Goal: Information Seeking & Learning: Check status

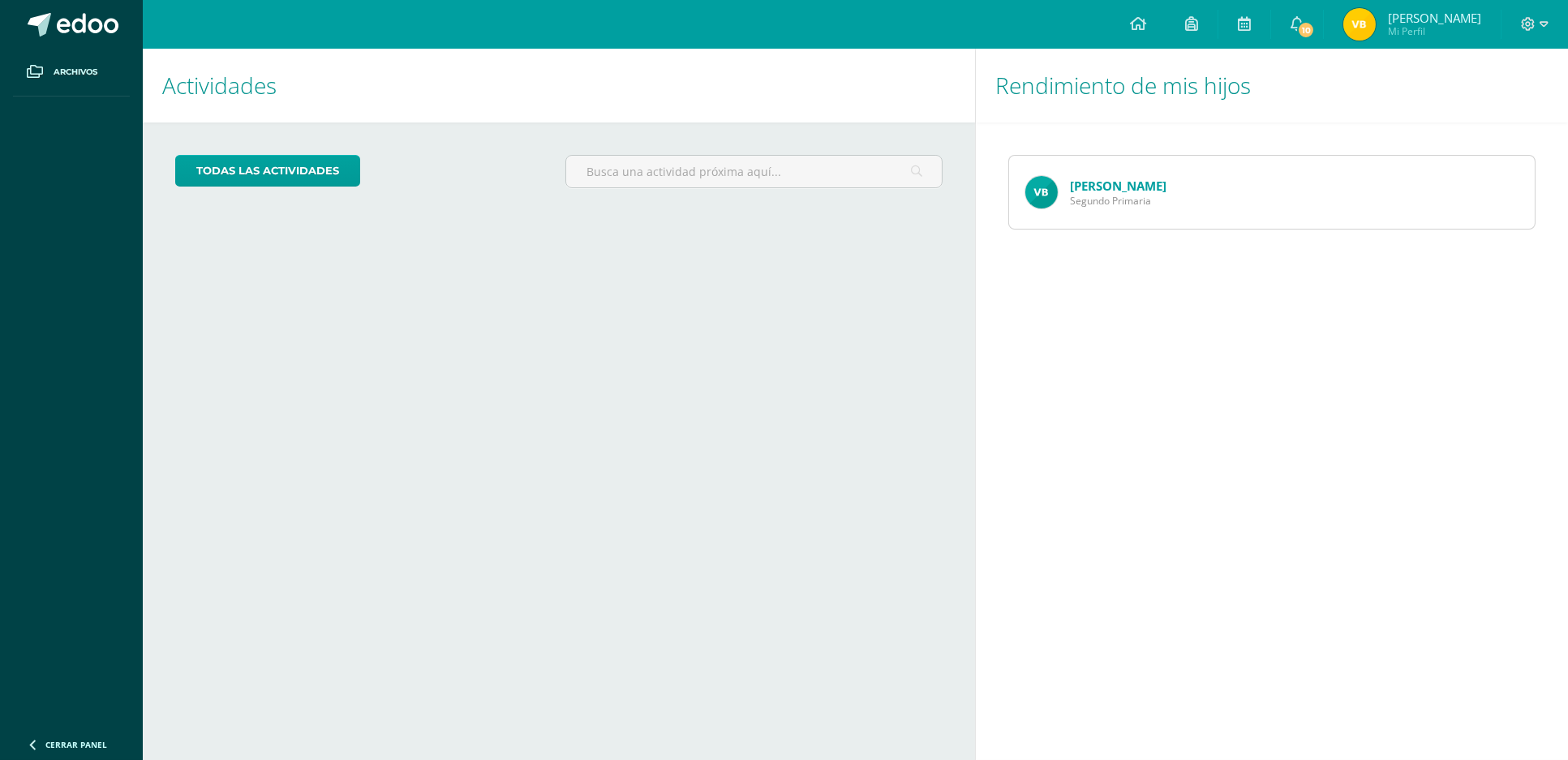
click at [1122, 191] on link "[PERSON_NAME]" at bounding box center [1117, 186] width 97 height 17
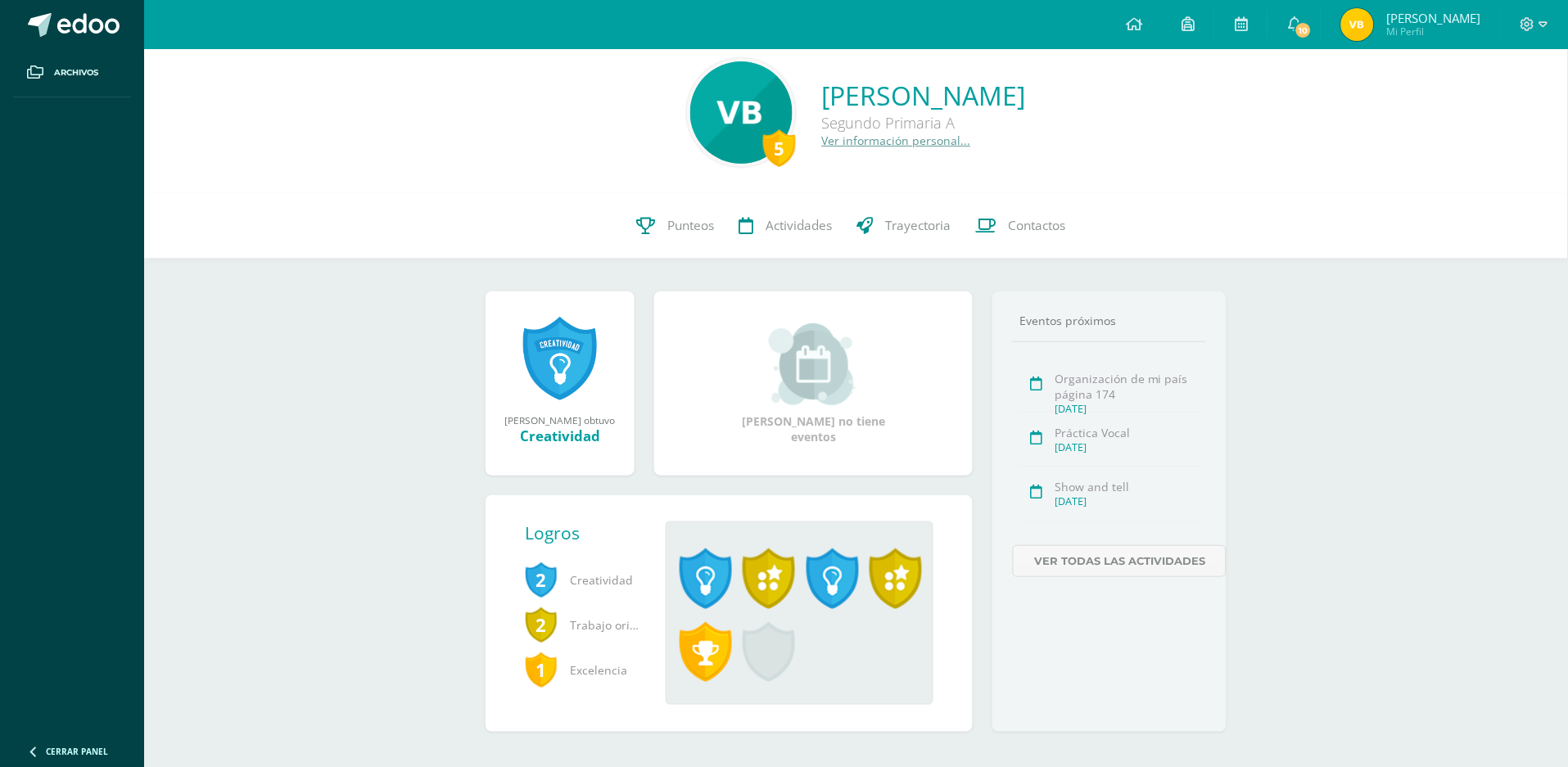
scroll to position [33, 0]
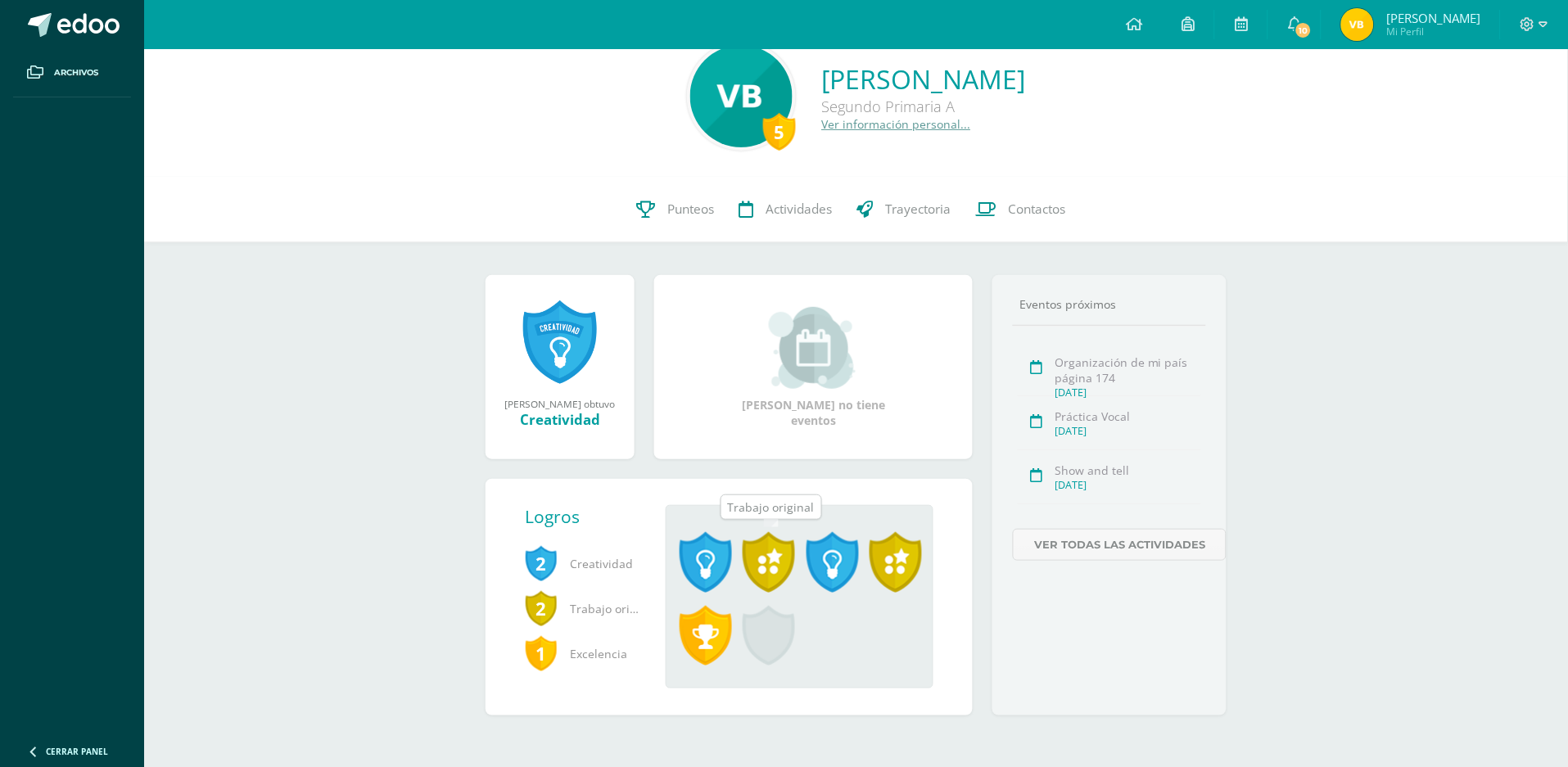
click at [769, 550] on span at bounding box center [768, 562] width 52 height 61
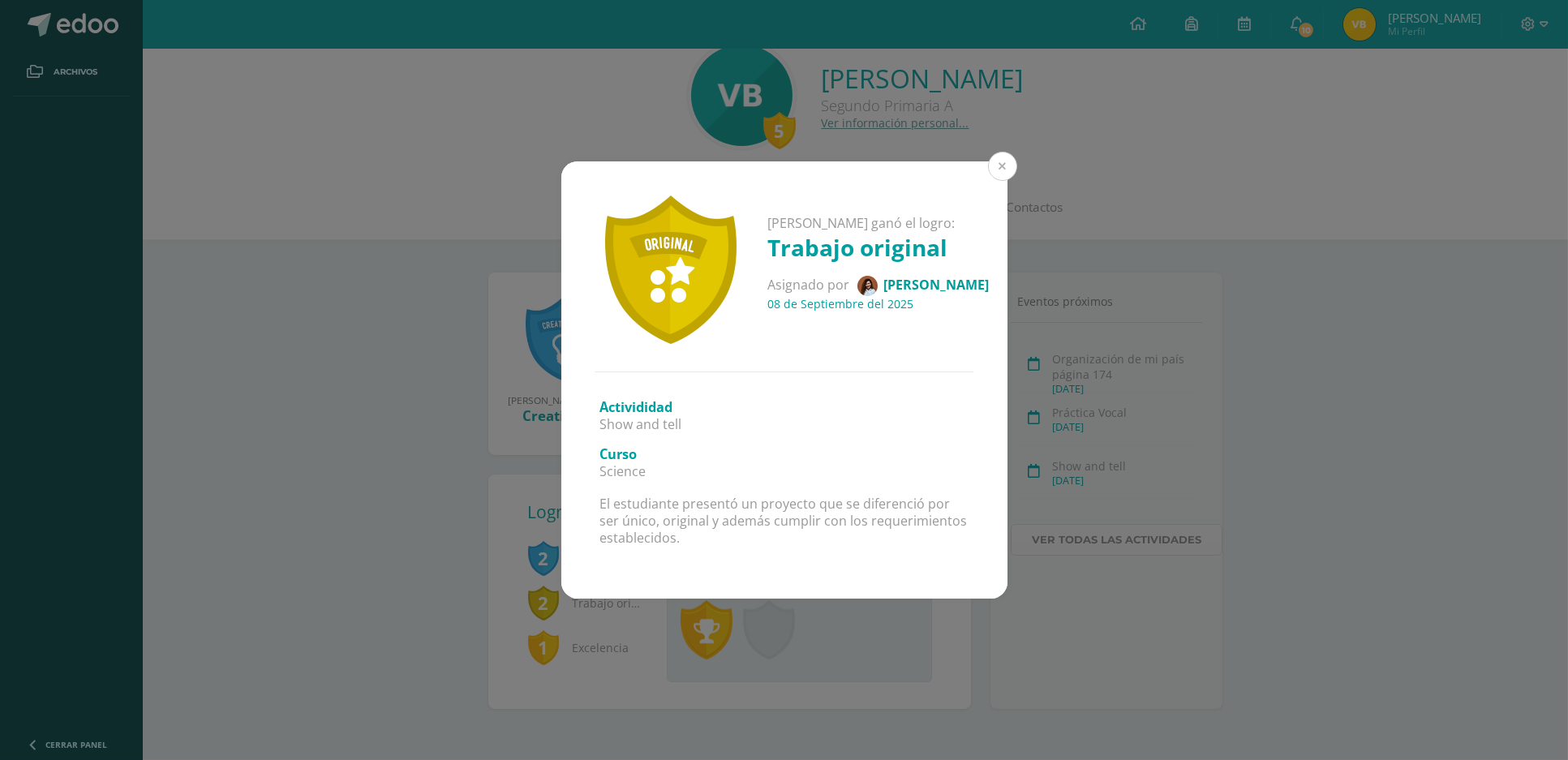
click at [1010, 158] on button at bounding box center [1002, 166] width 29 height 29
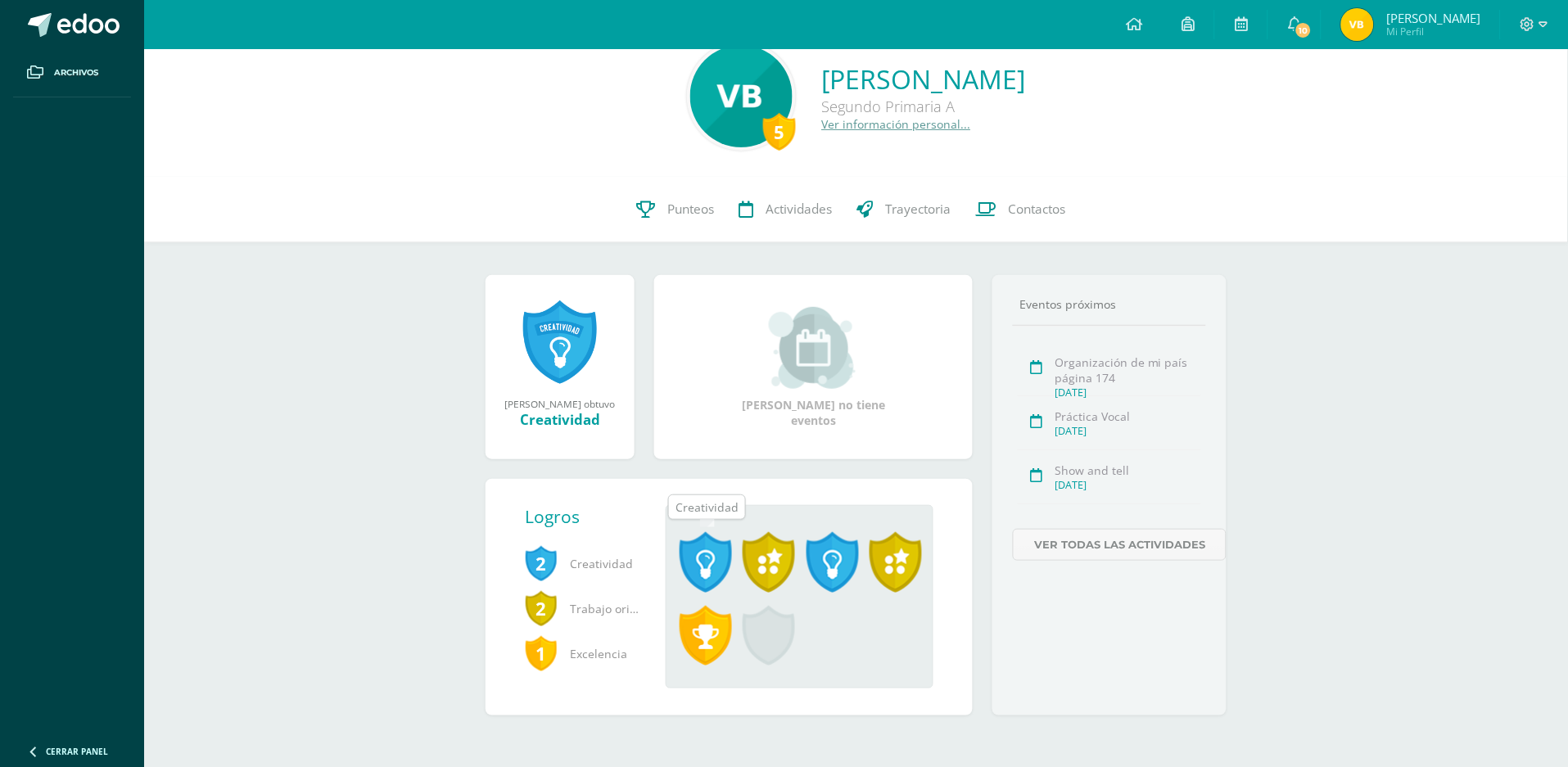
click at [706, 548] on span at bounding box center [706, 562] width 52 height 61
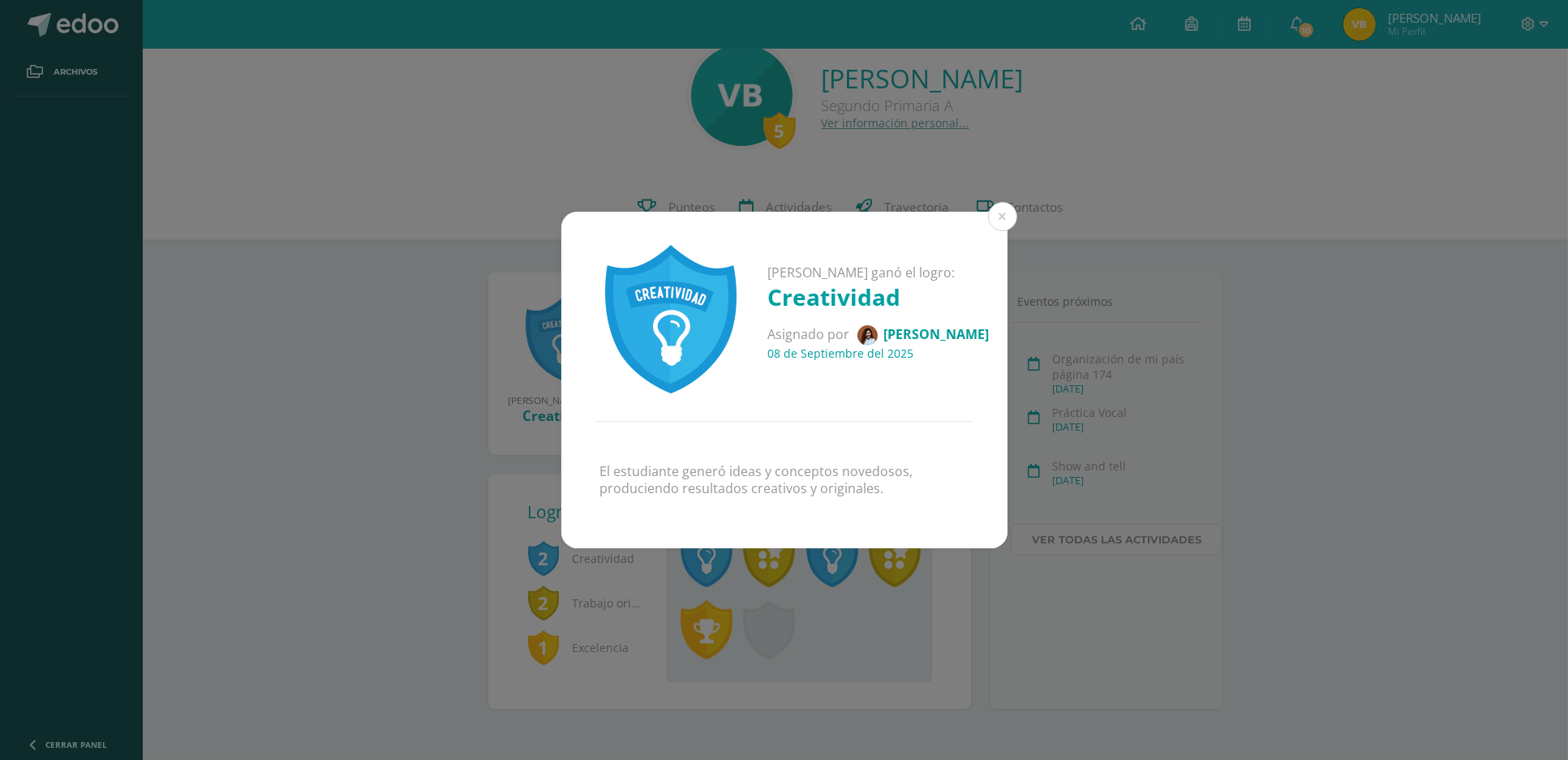
drag, startPoint x: 892, startPoint y: 610, endPoint x: 883, endPoint y: 601, distance: 12.7
click at [892, 611] on div "Valentina Lizeth ganó el logro: Creatividad Asignado por Fernanda Morales 08 de…" at bounding box center [784, 380] width 1568 height 760
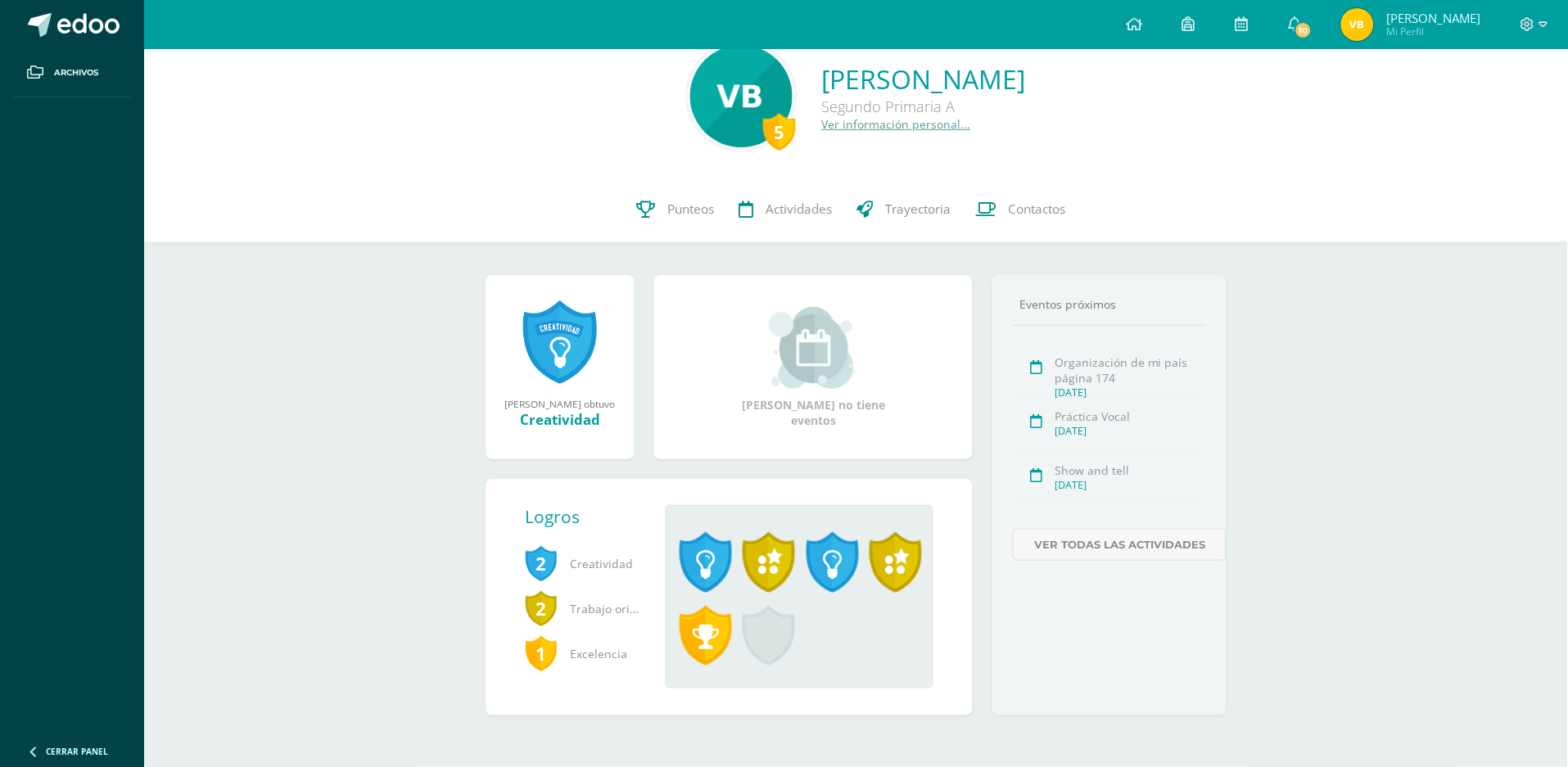
click at [838, 550] on span at bounding box center [832, 562] width 52 height 61
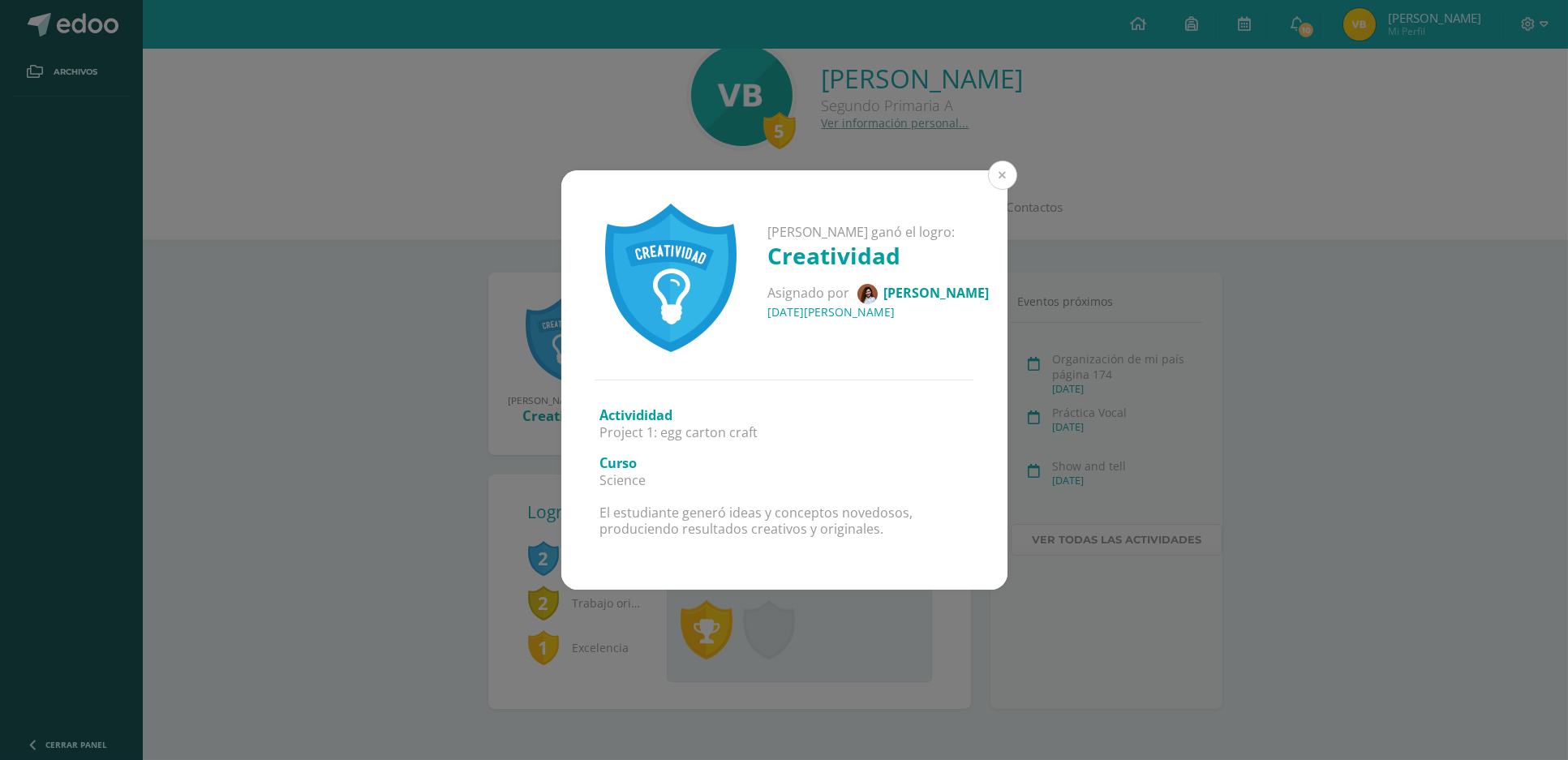
click at [1002, 177] on button at bounding box center [1002, 175] width 29 height 29
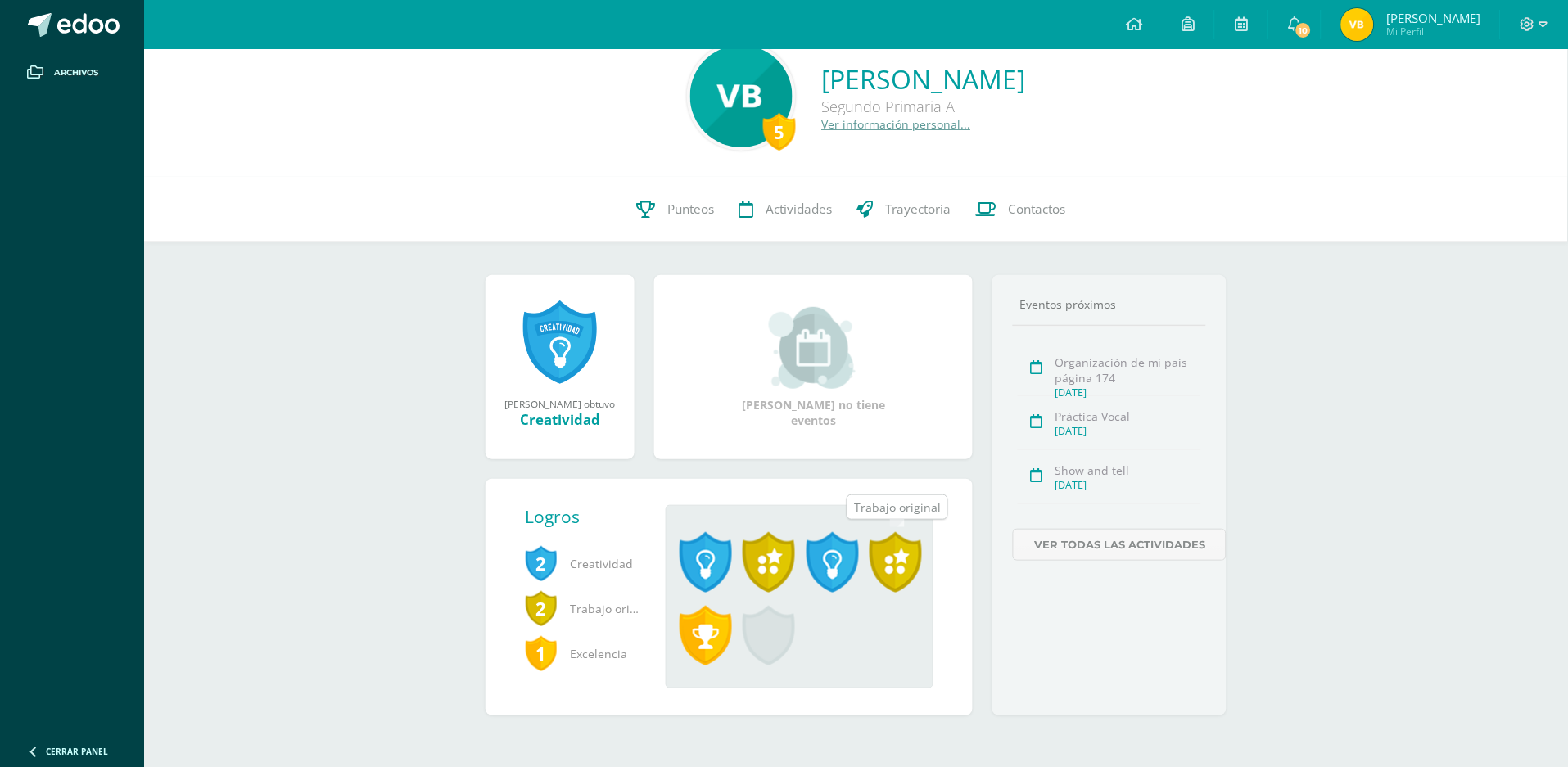
click at [911, 551] on span at bounding box center [896, 562] width 52 height 61
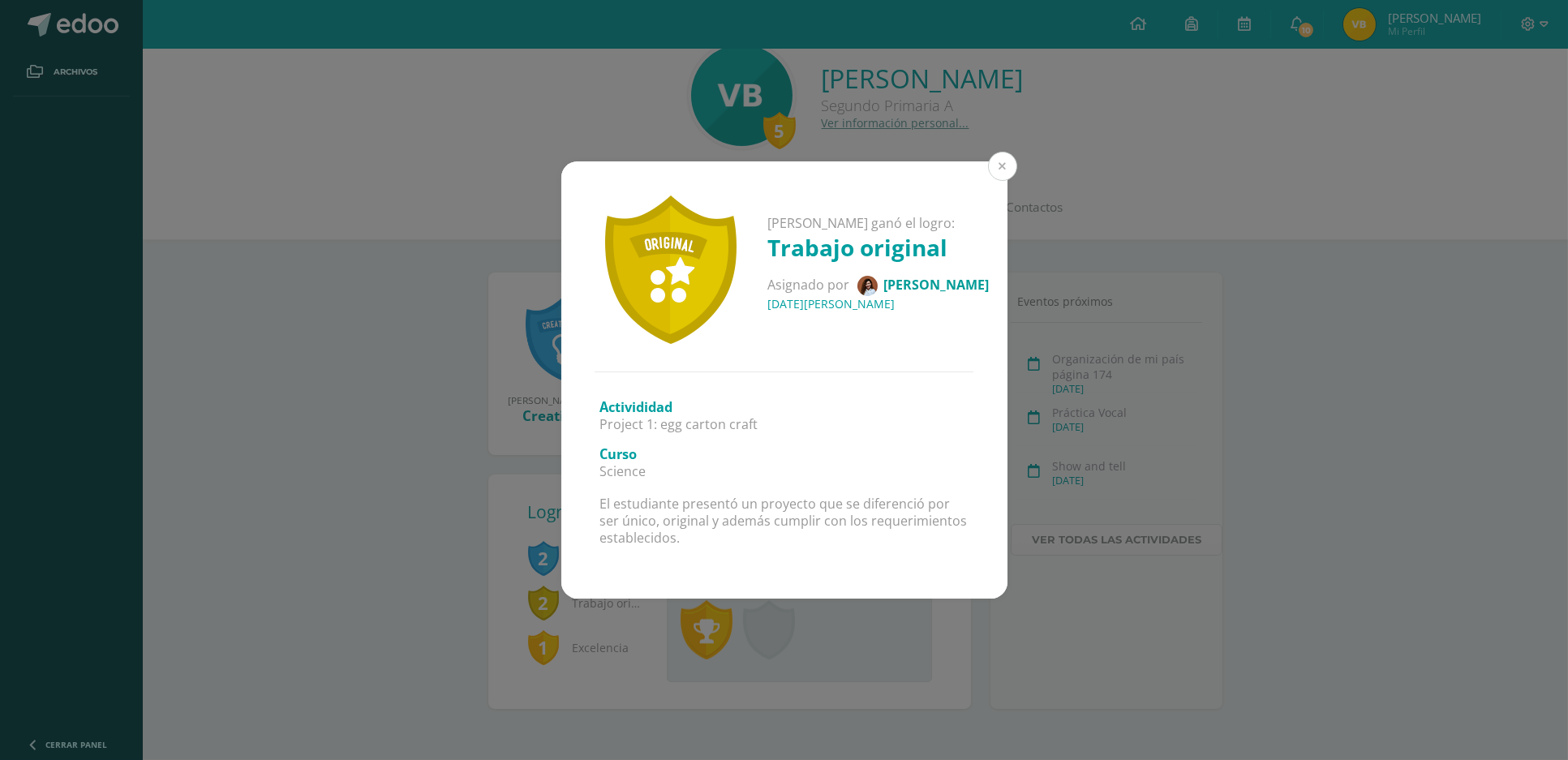
click at [999, 164] on button at bounding box center [1002, 166] width 29 height 29
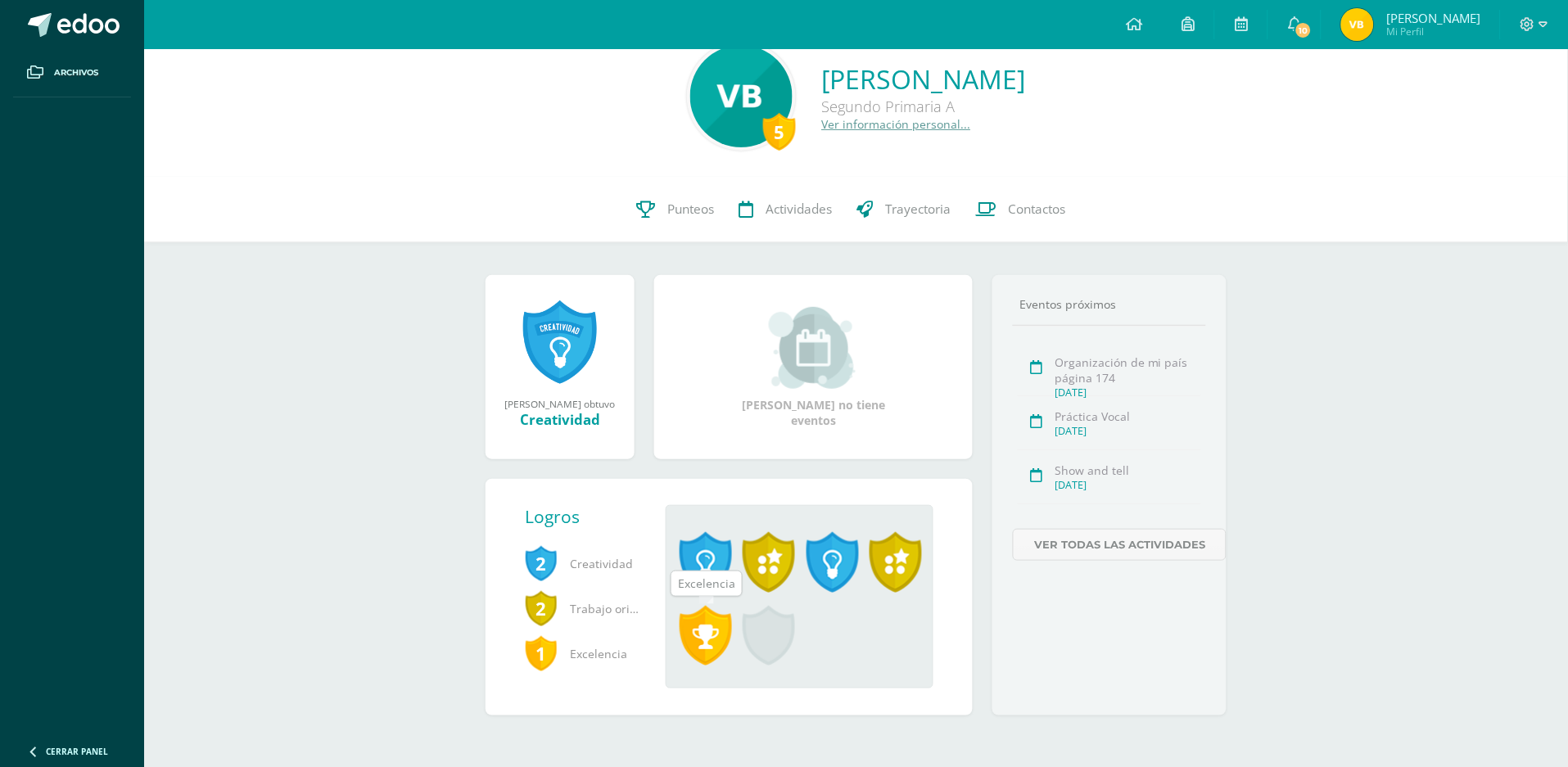
click at [707, 627] on span at bounding box center [706, 635] width 52 height 61
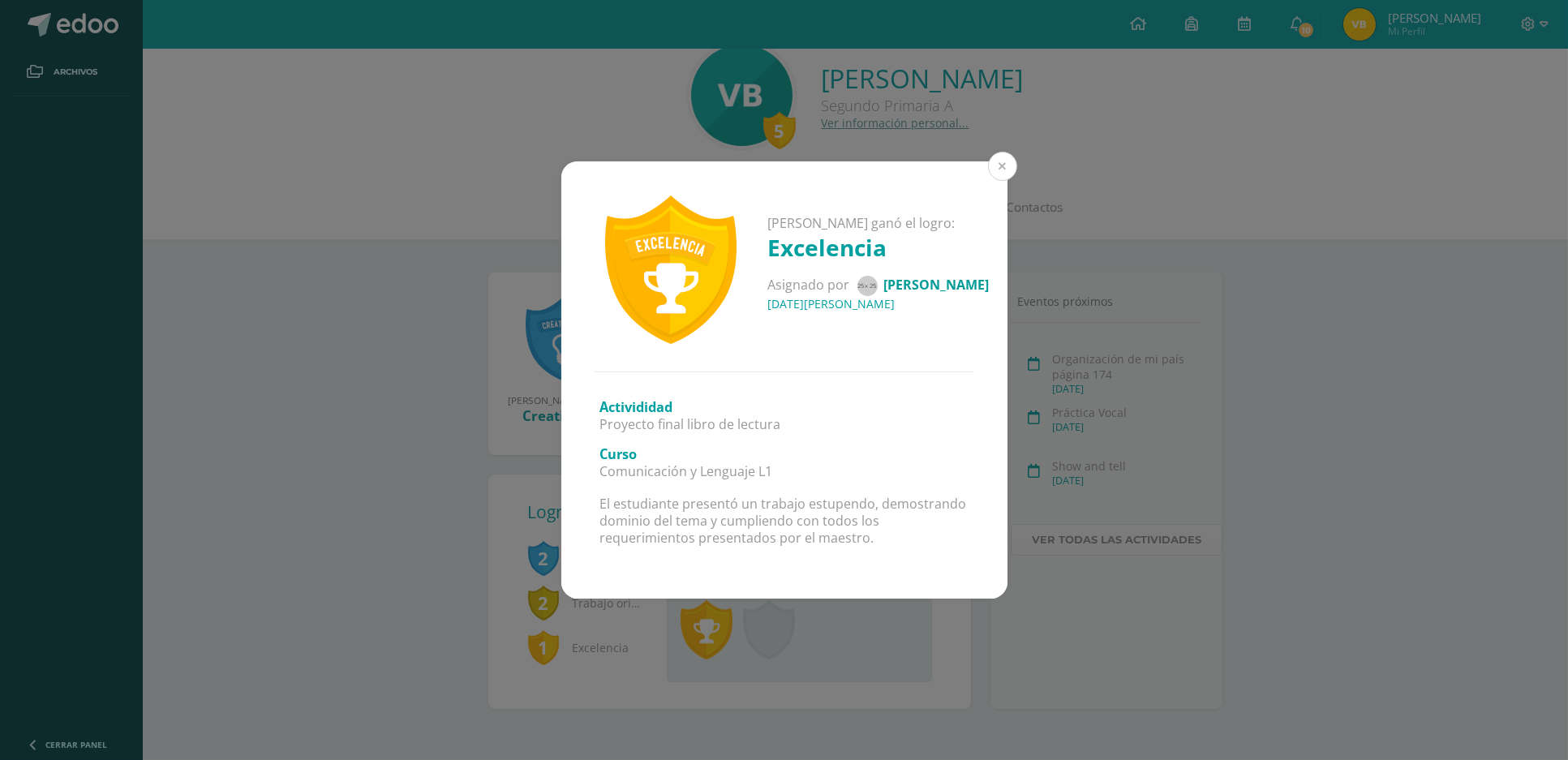
click at [999, 169] on button at bounding box center [1002, 166] width 29 height 29
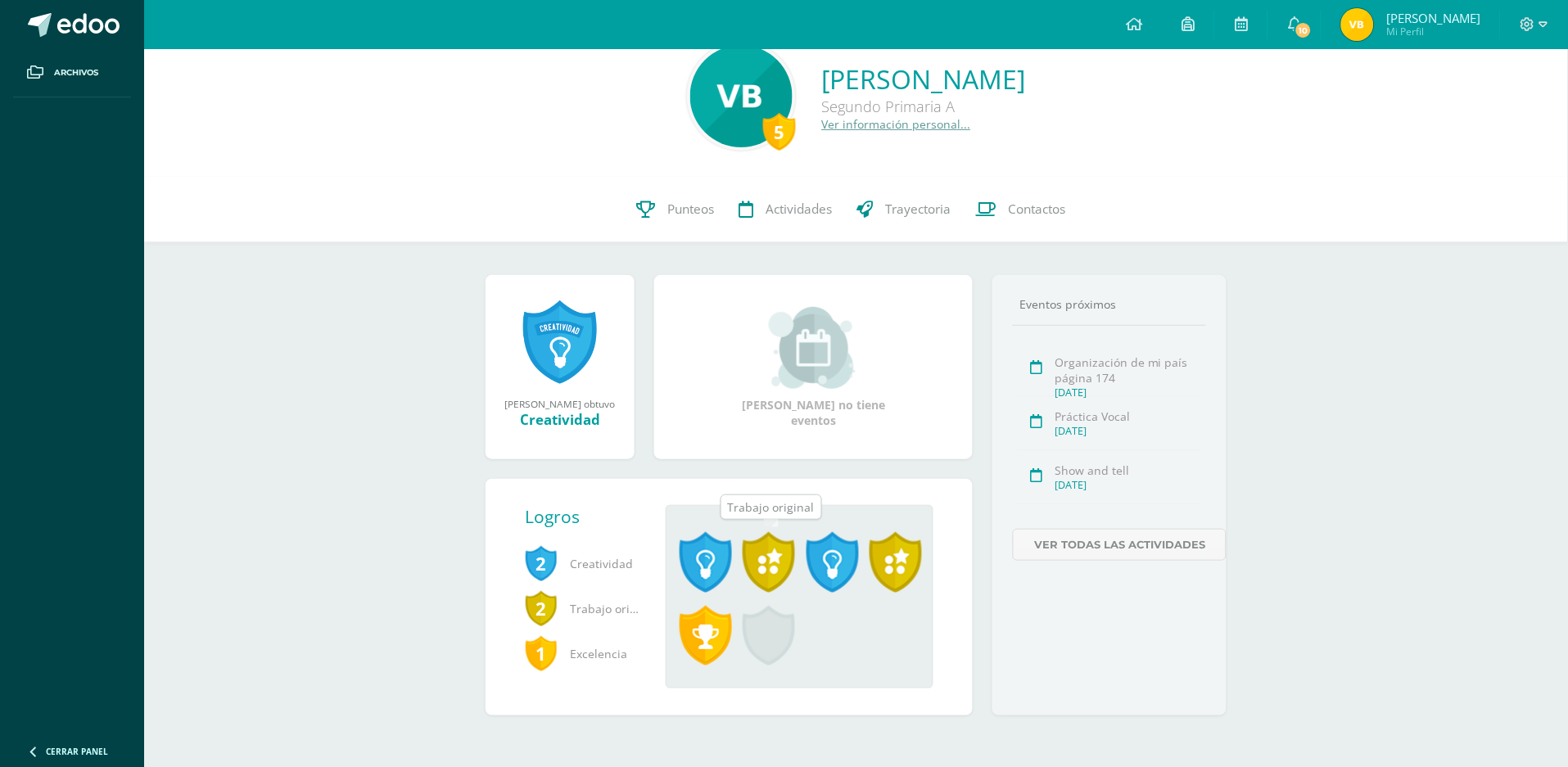
click at [764, 551] on span at bounding box center [768, 562] width 52 height 61
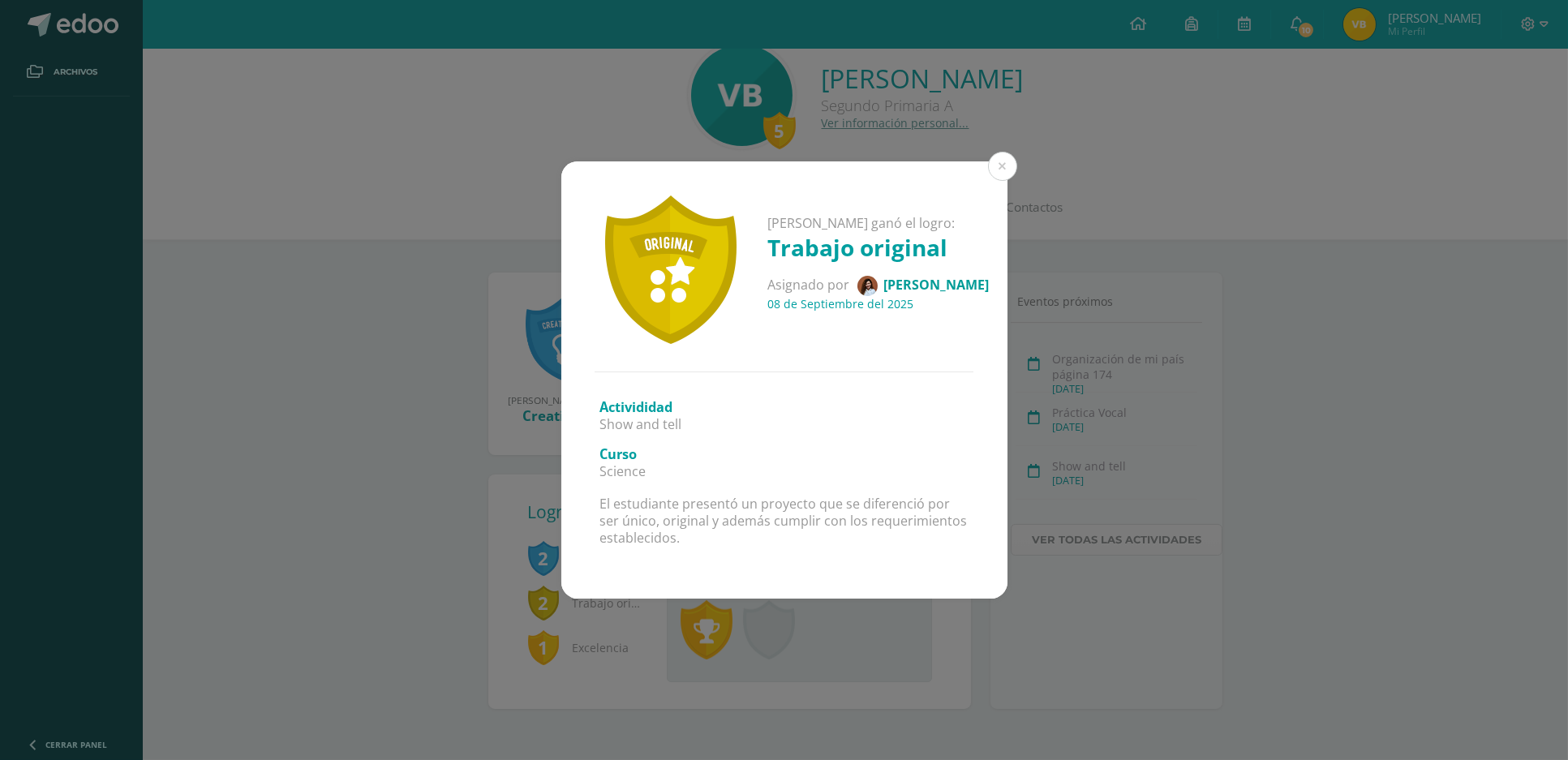
click at [1163, 630] on div "Valentina Lizeth ganó el logro: Trabajo original Asignado por Fernanda Morales …" at bounding box center [784, 380] width 1568 height 760
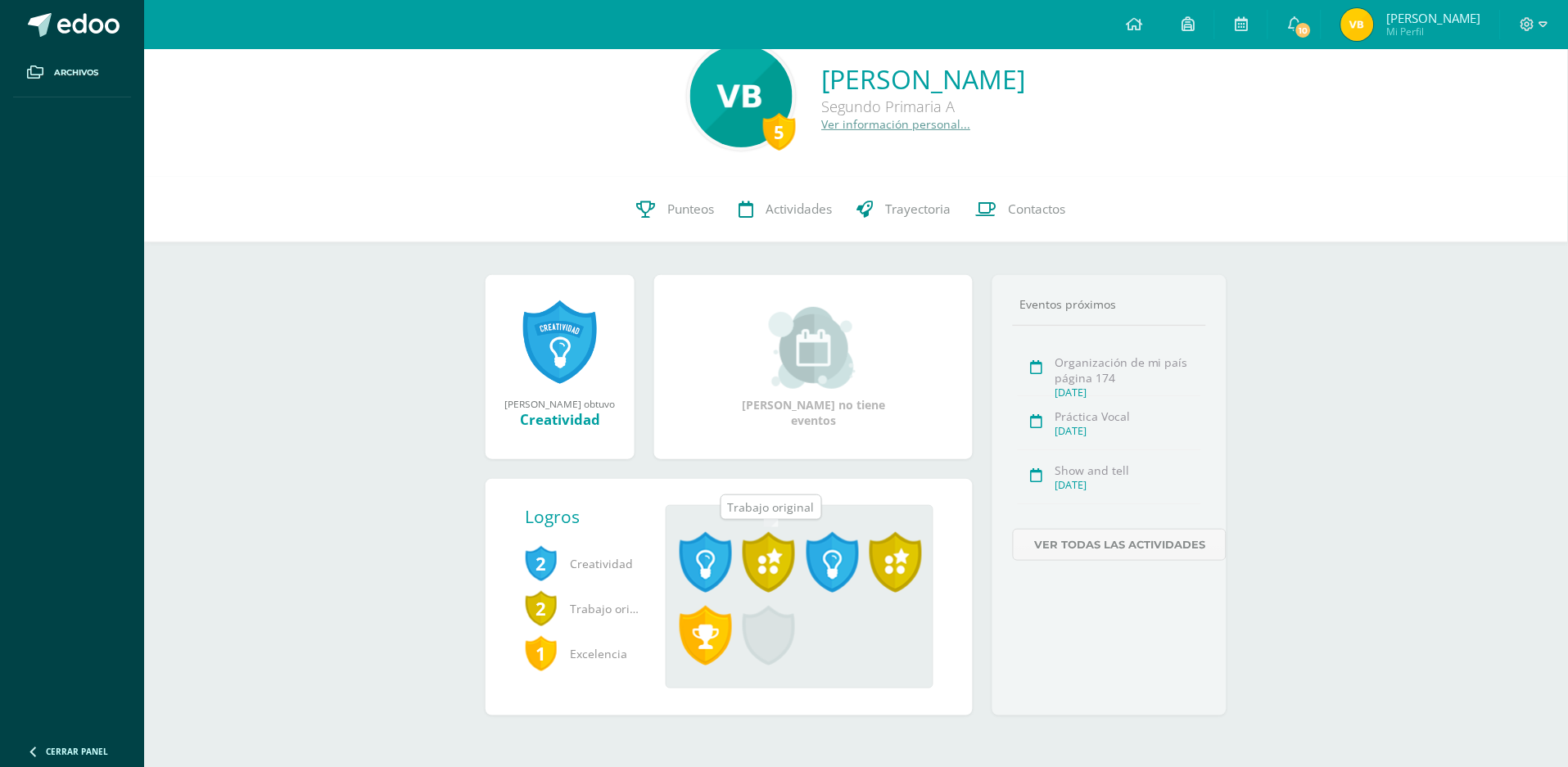
click at [762, 545] on span at bounding box center [768, 562] width 52 height 61
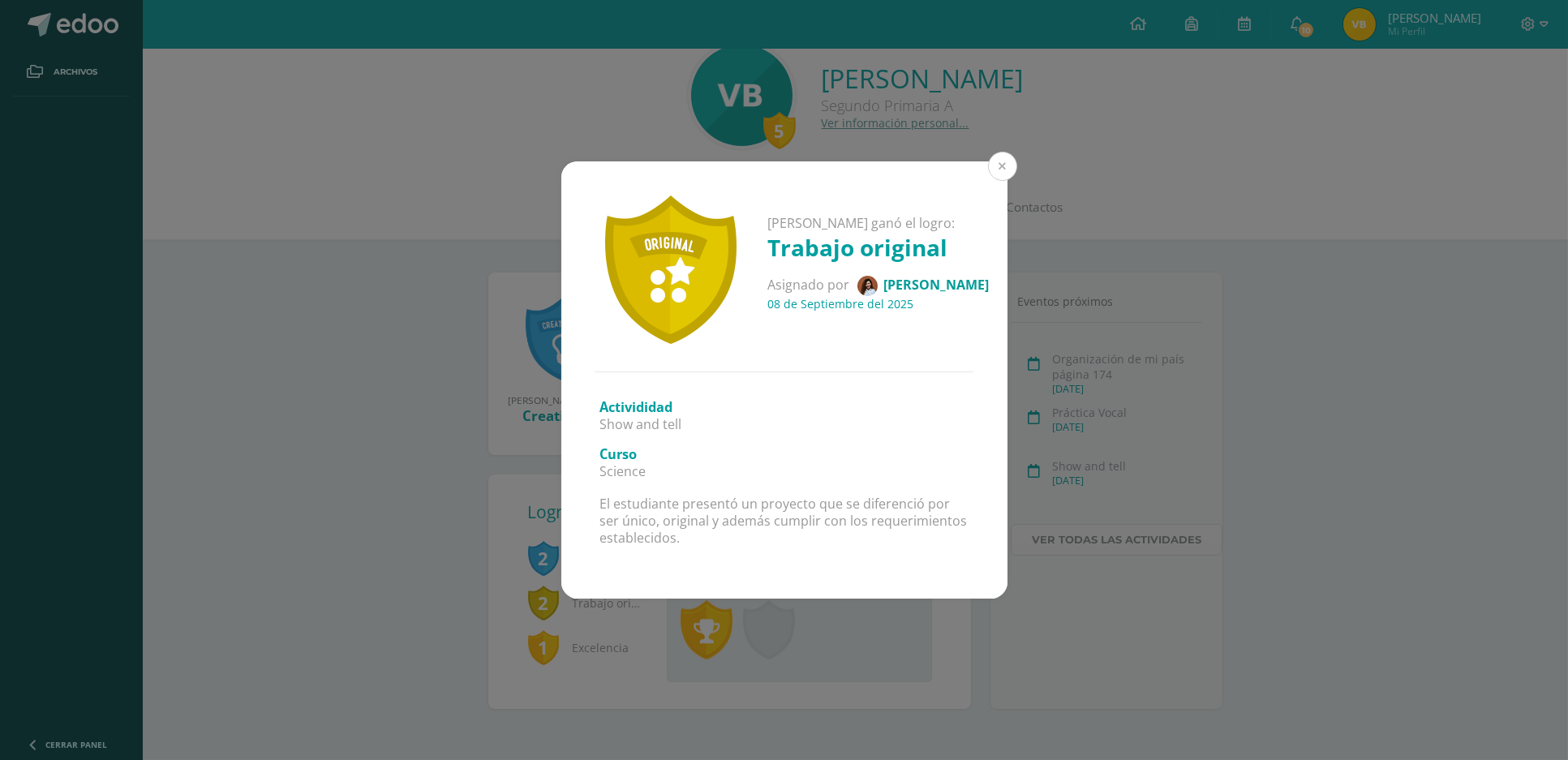
click at [997, 166] on button at bounding box center [1002, 166] width 29 height 29
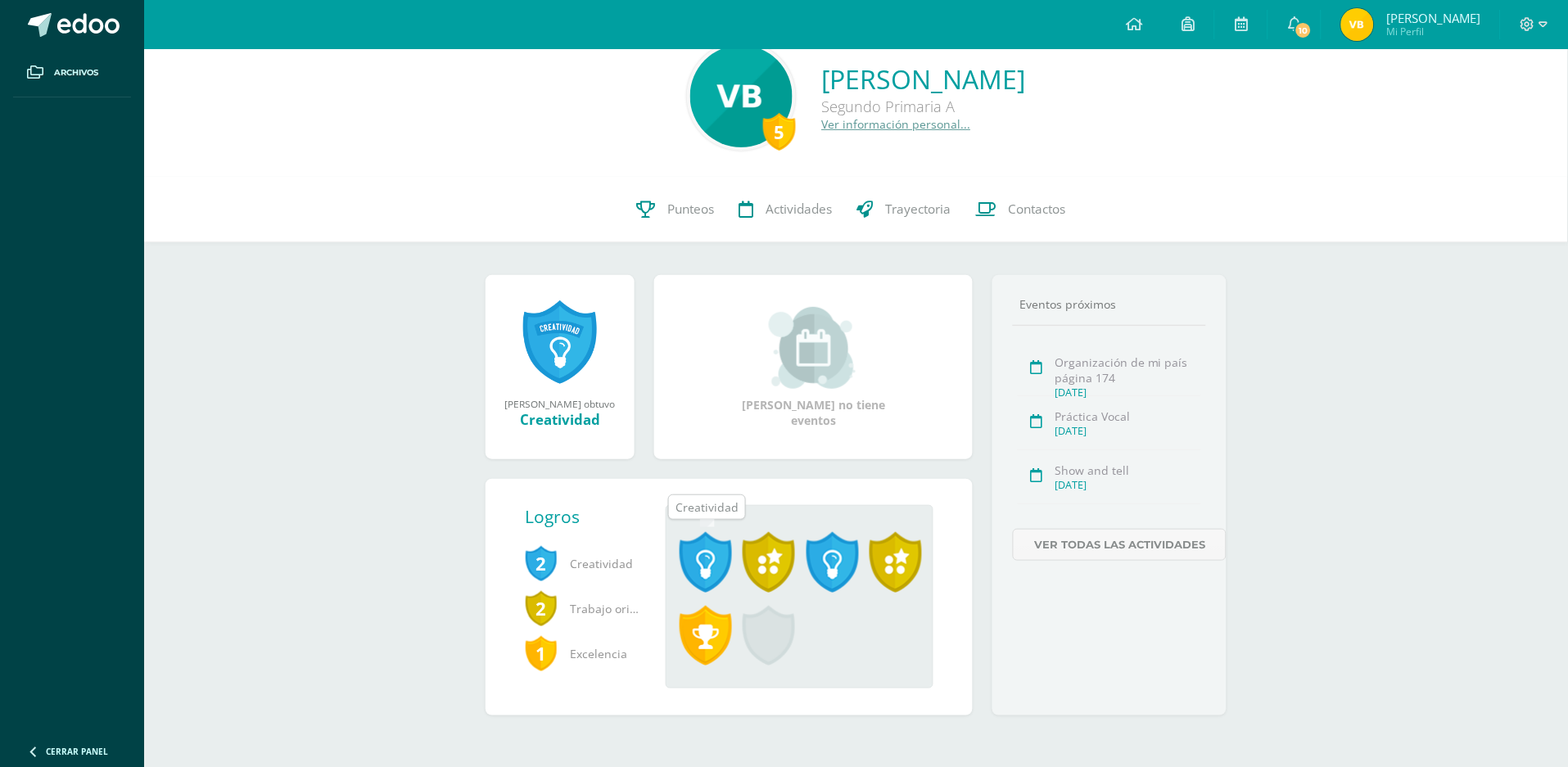
click at [712, 561] on span at bounding box center [706, 562] width 52 height 61
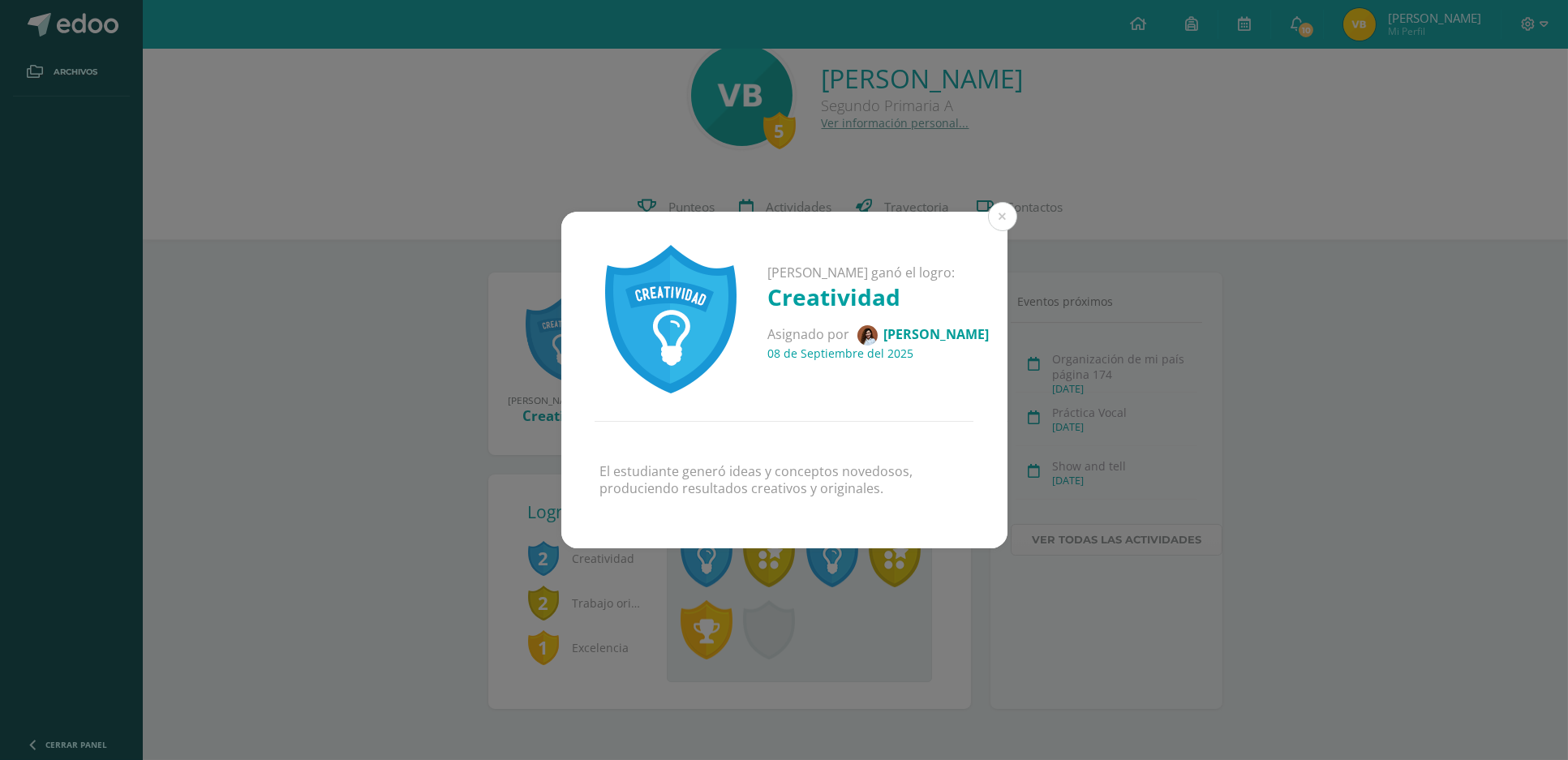
click at [1338, 263] on div "Valentina Lizeth ganó el logro: Creatividad Asignado por Fernanda Morales 08 de…" at bounding box center [784, 380] width 1555 height 338
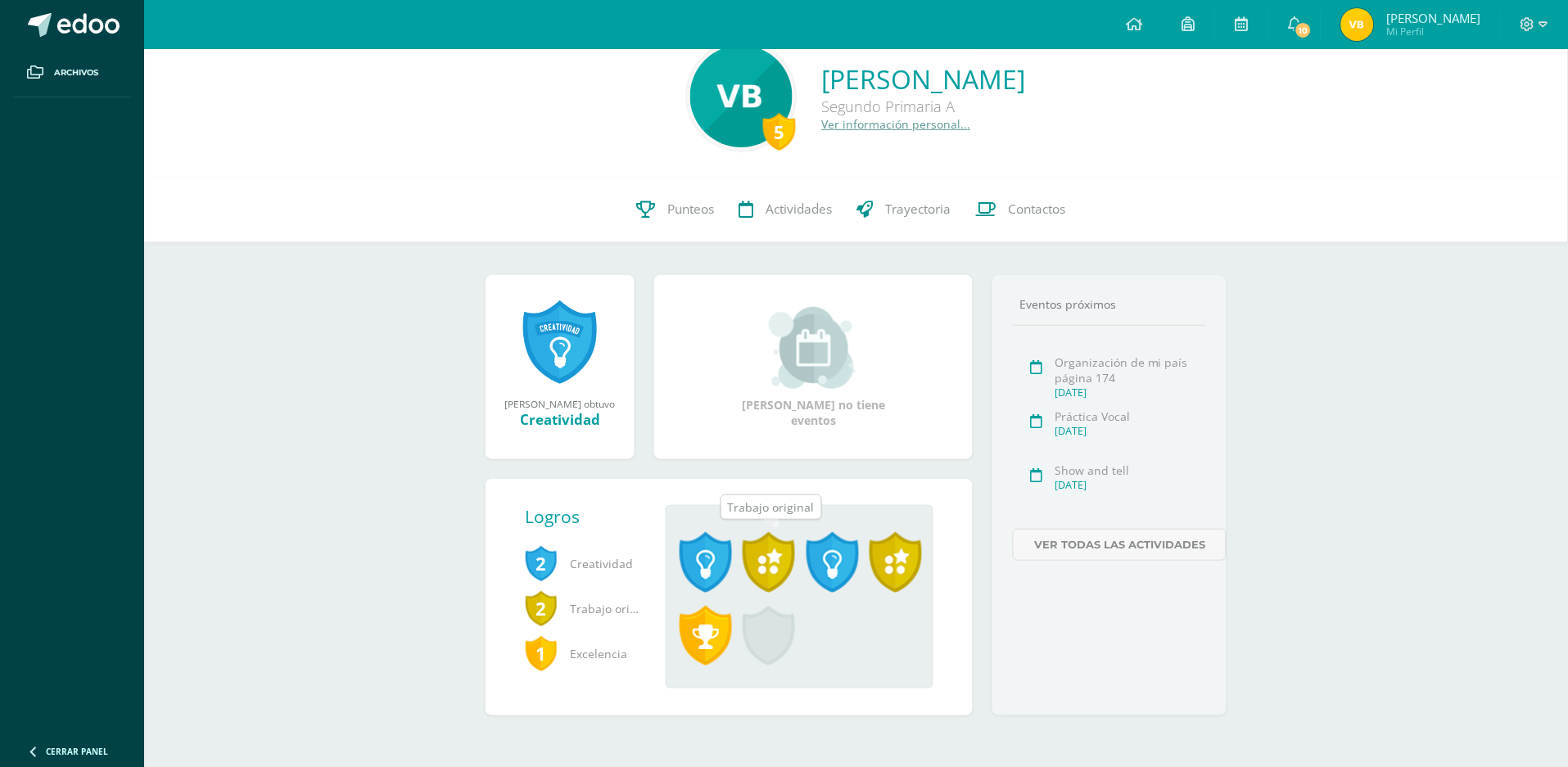
click at [767, 563] on span at bounding box center [768, 562] width 52 height 61
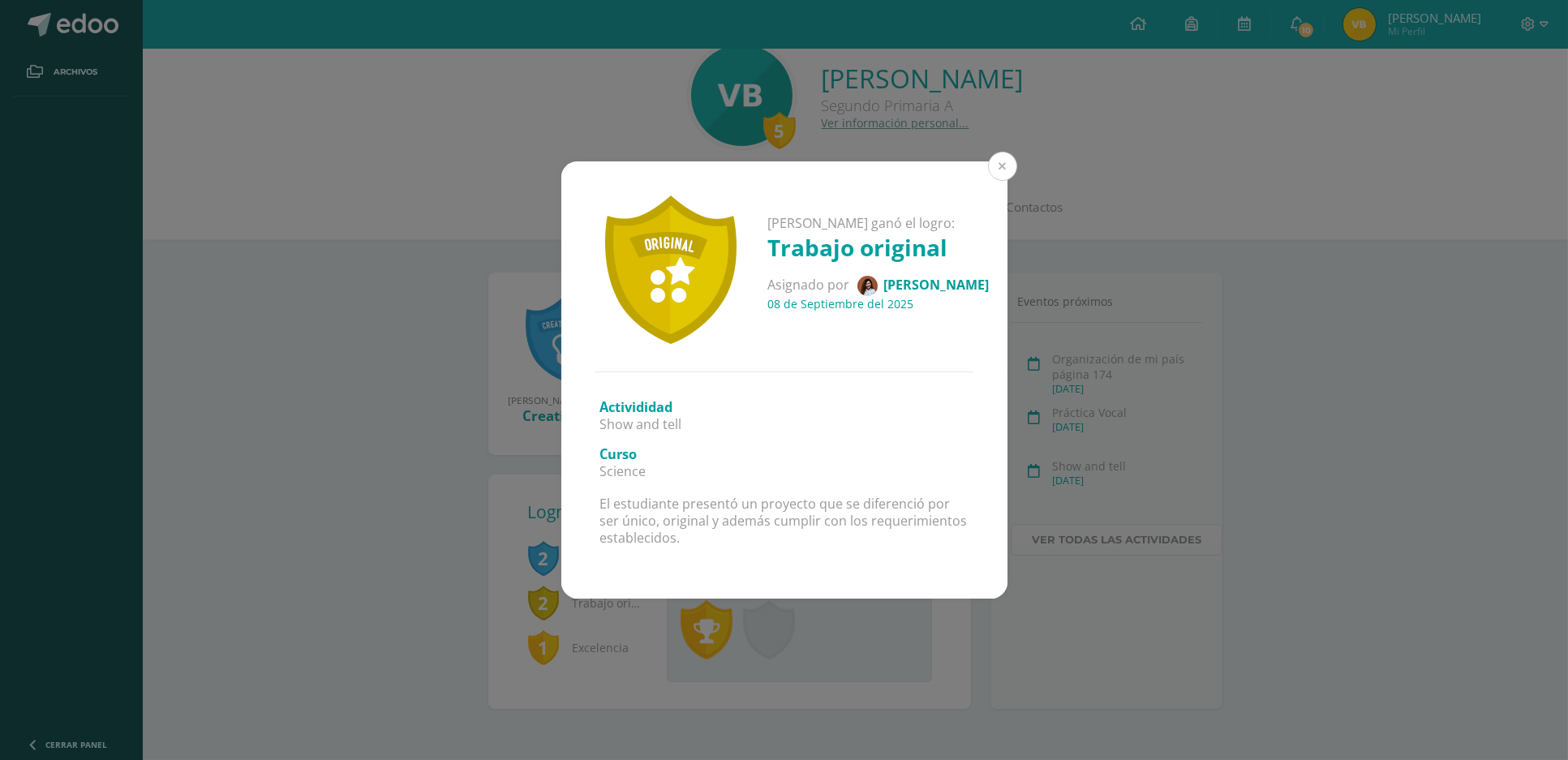
click at [1009, 164] on button at bounding box center [1002, 166] width 29 height 29
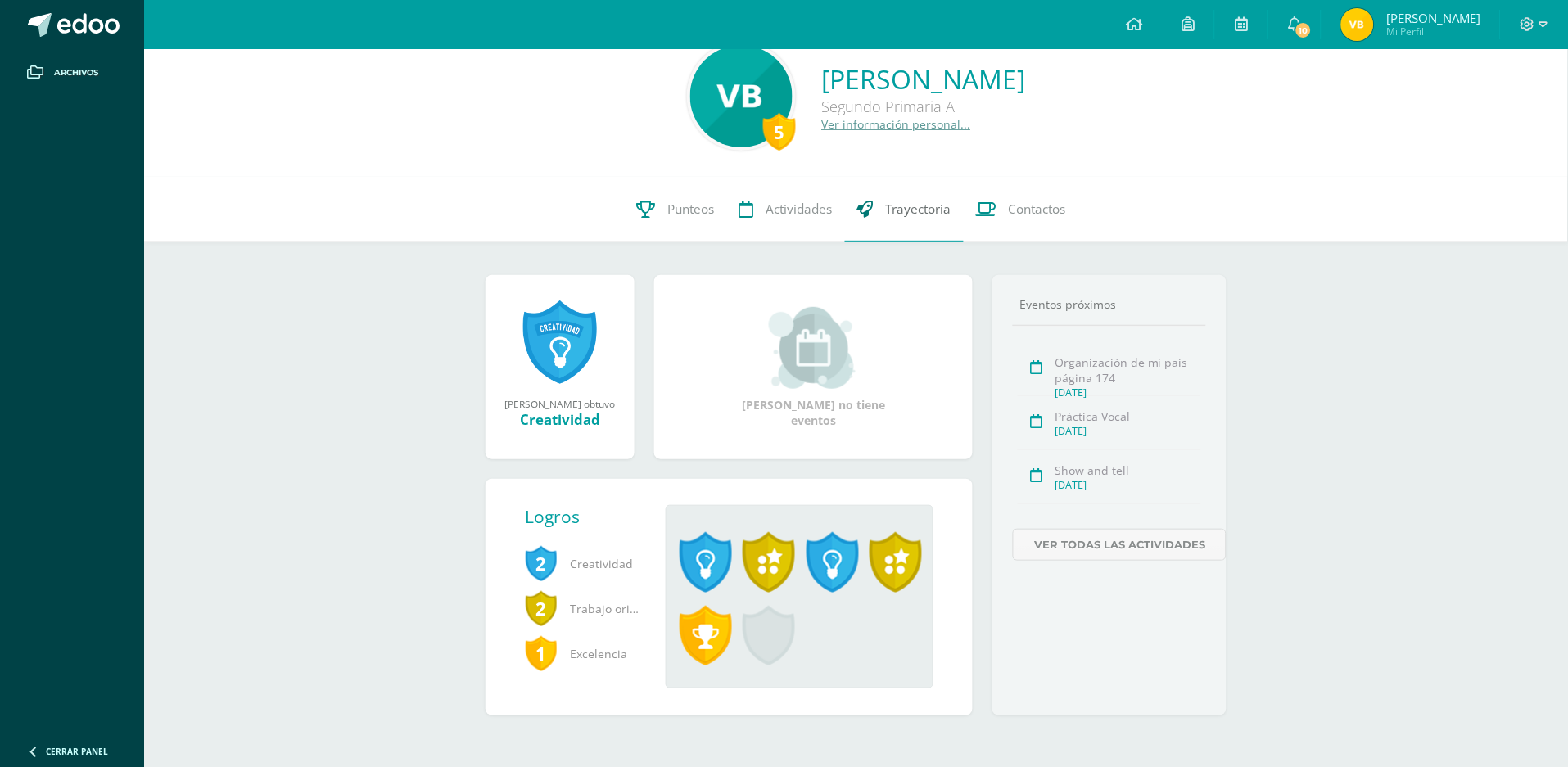
click at [911, 216] on span "Trayectoria" at bounding box center [918, 209] width 66 height 17
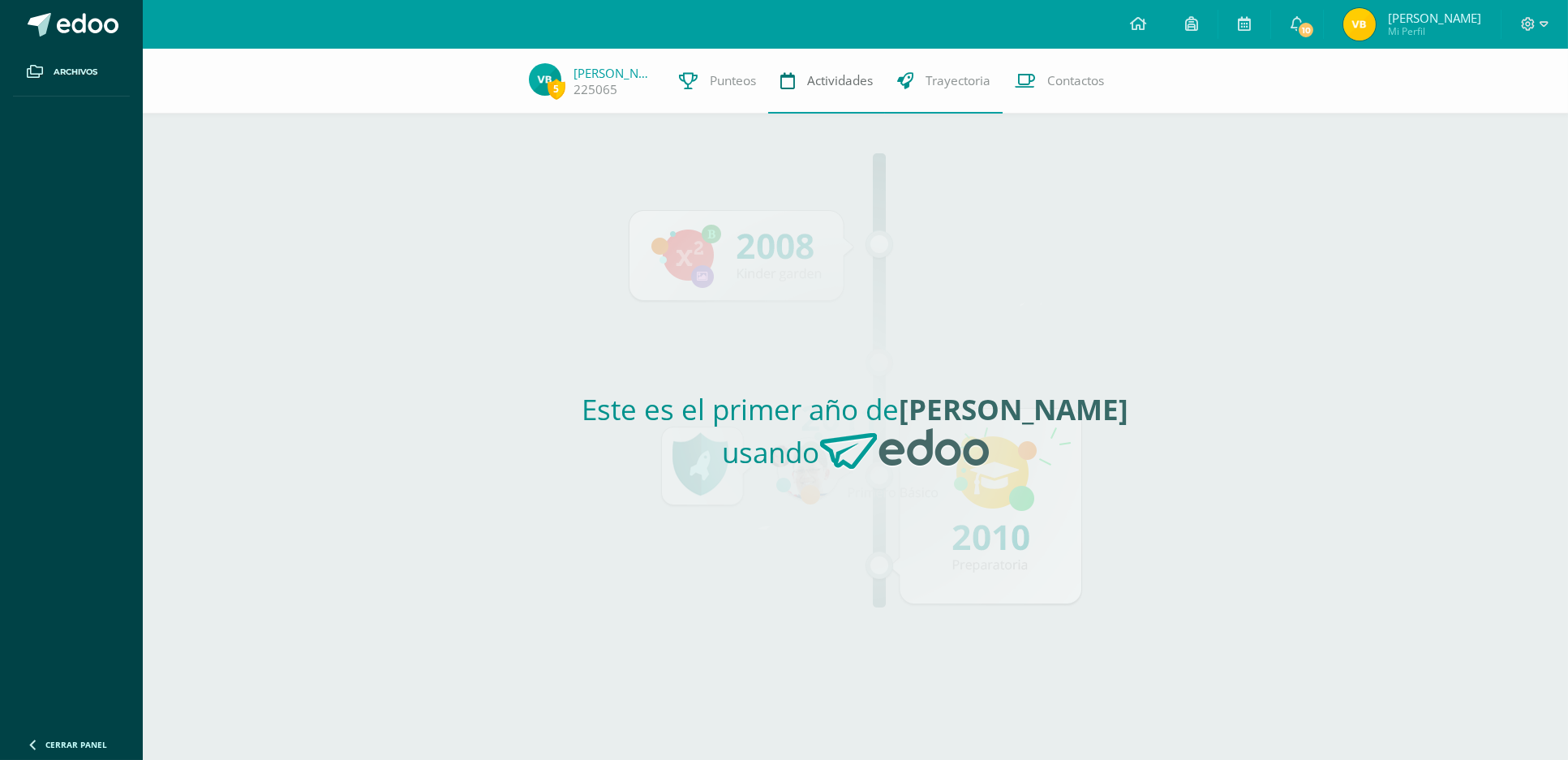
click at [840, 75] on span "Actividades" at bounding box center [840, 80] width 66 height 17
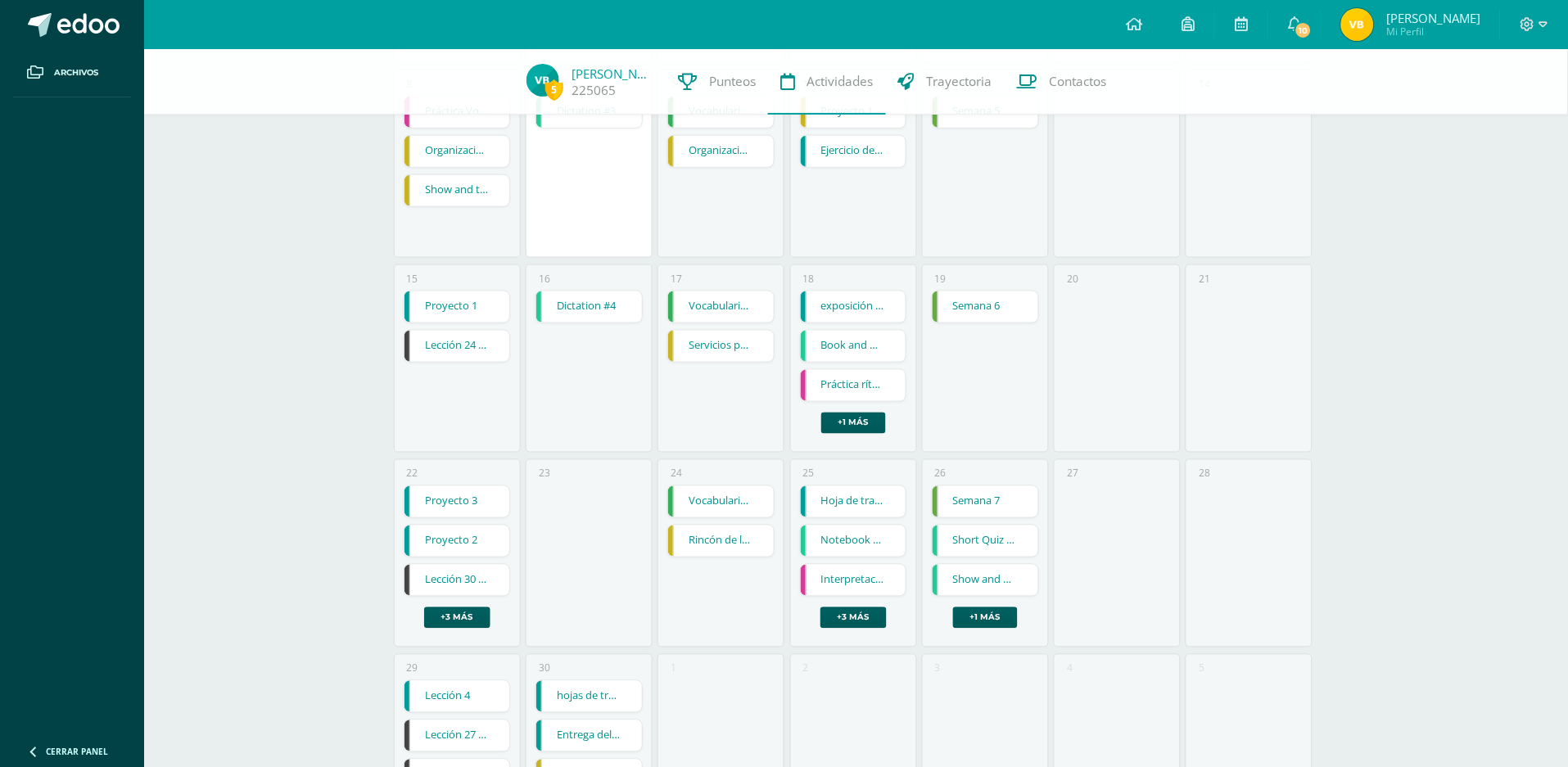
scroll to position [454, 0]
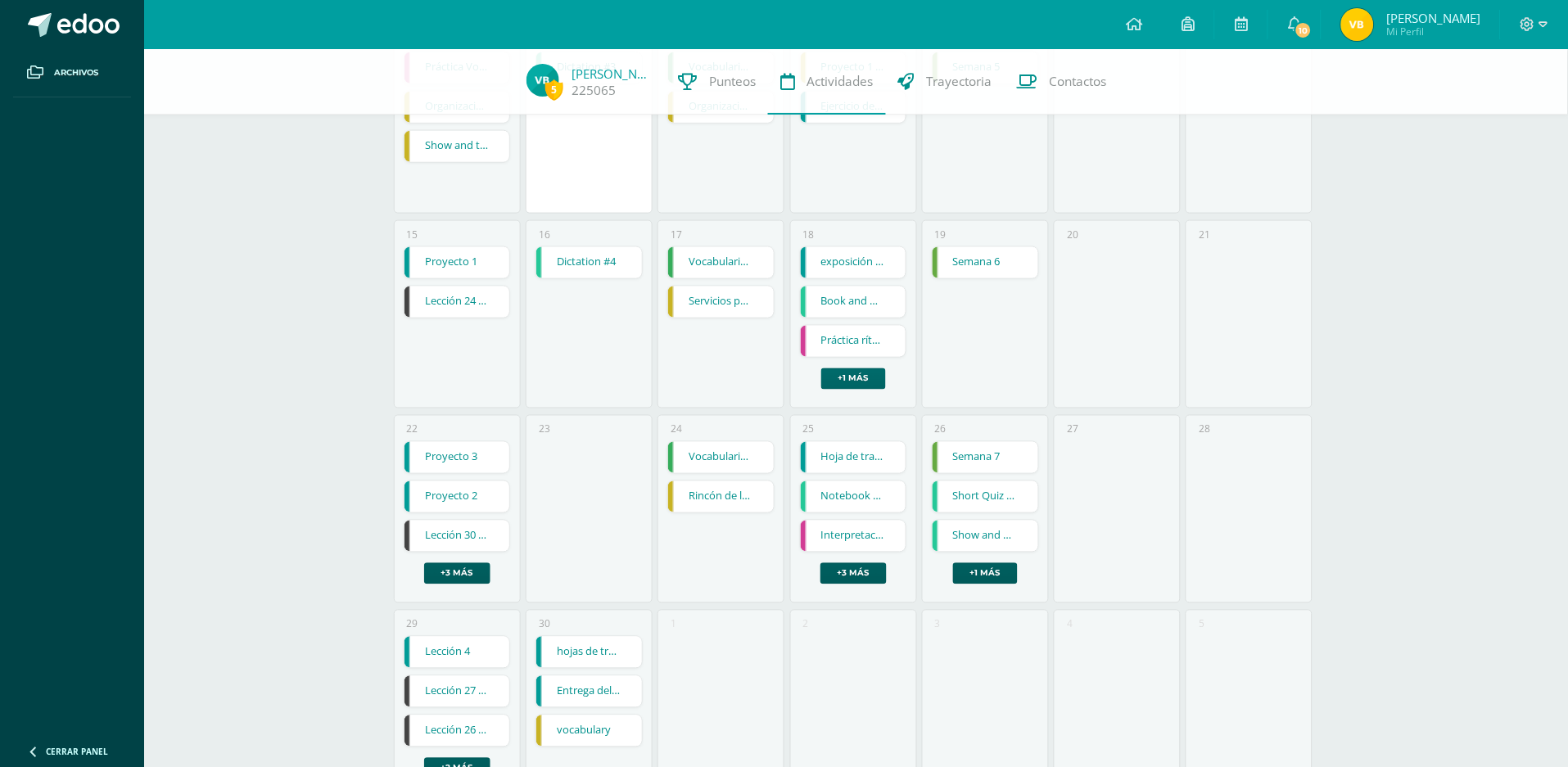
click at [855, 378] on link "+1 más" at bounding box center [854, 379] width 65 height 22
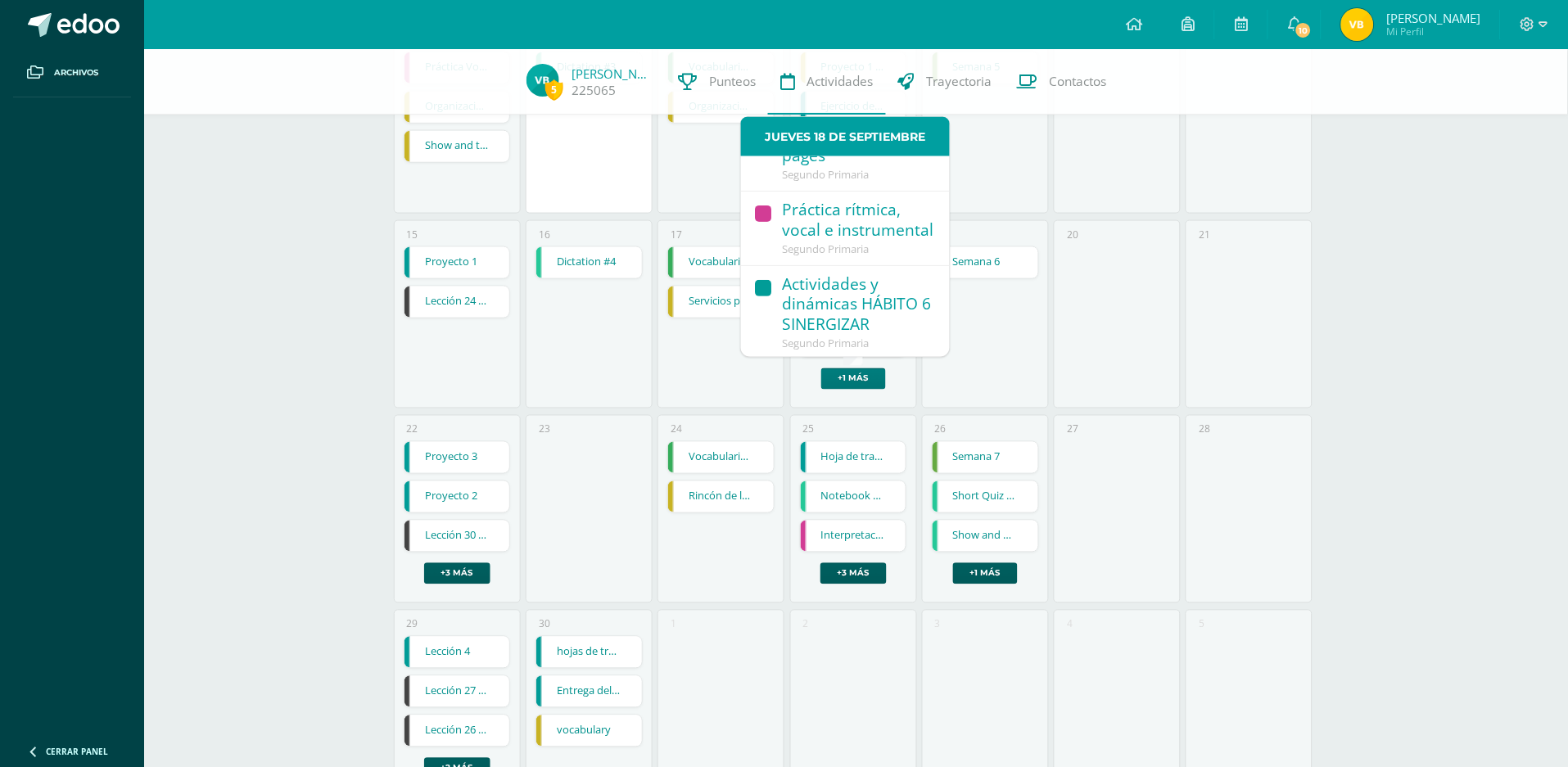
scroll to position [133, 0]
click at [549, 308] on div "16 Dictation #4 Dictation #4 English Cargando contenido" at bounding box center [589, 314] width 127 height 188
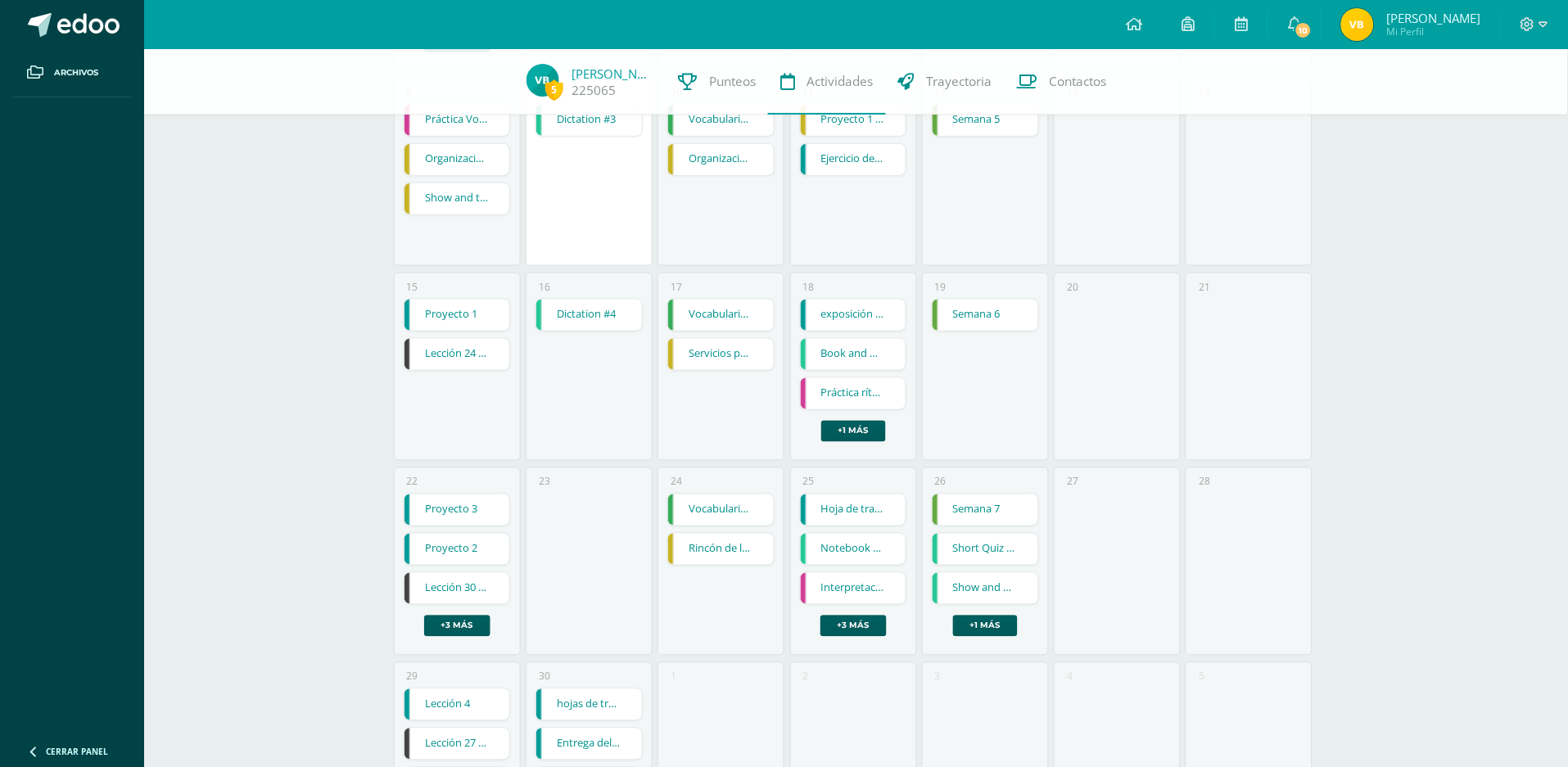
scroll to position [363, 0]
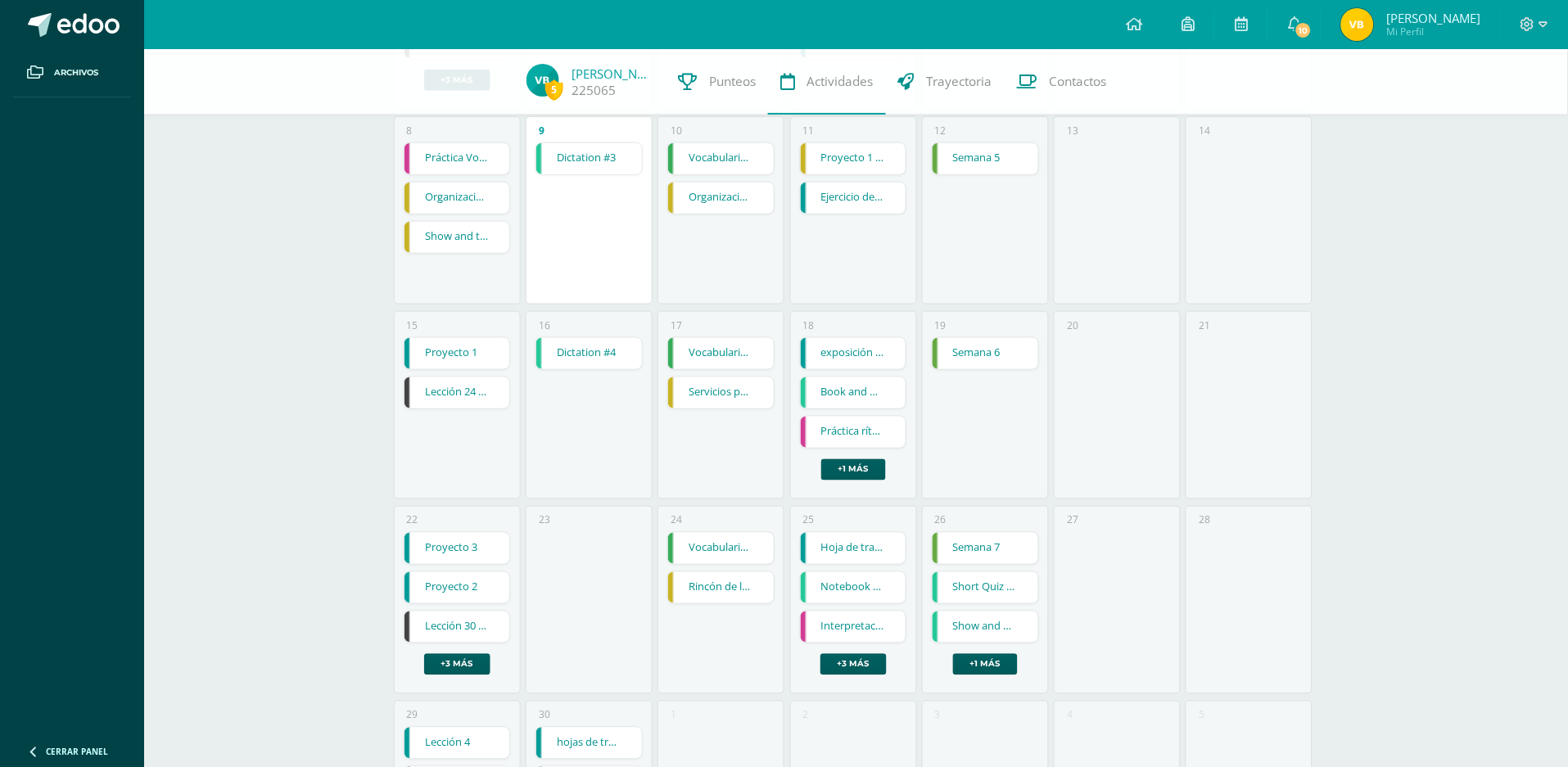
click at [465, 359] on link "Proyecto 1" at bounding box center [457, 353] width 106 height 31
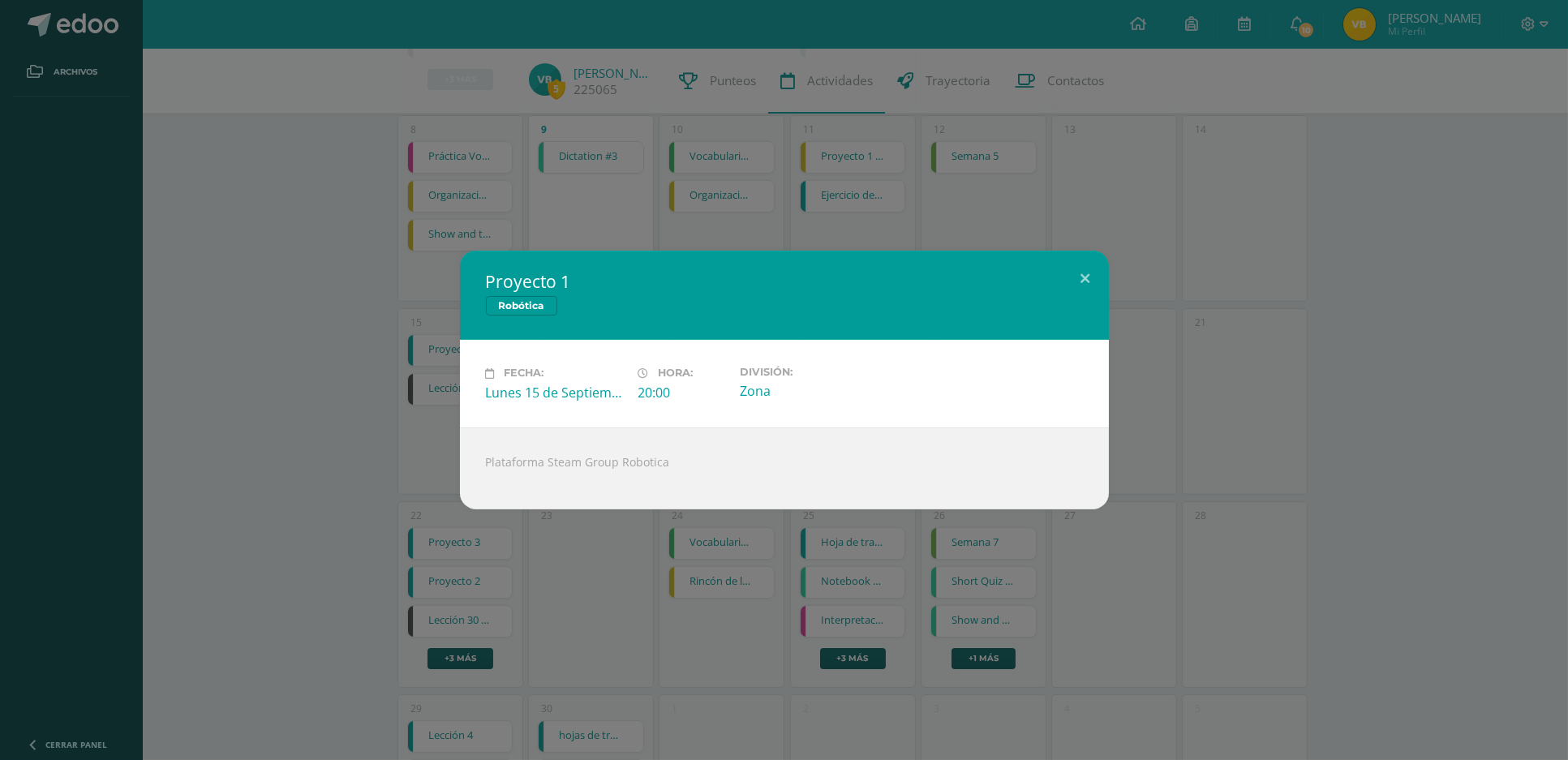
click at [247, 342] on div "Proyecto 1 Robótica Fecha: Lunes 15 de Septiembre Hora: 20:00 División: Zona Pl…" at bounding box center [784, 380] width 1555 height 258
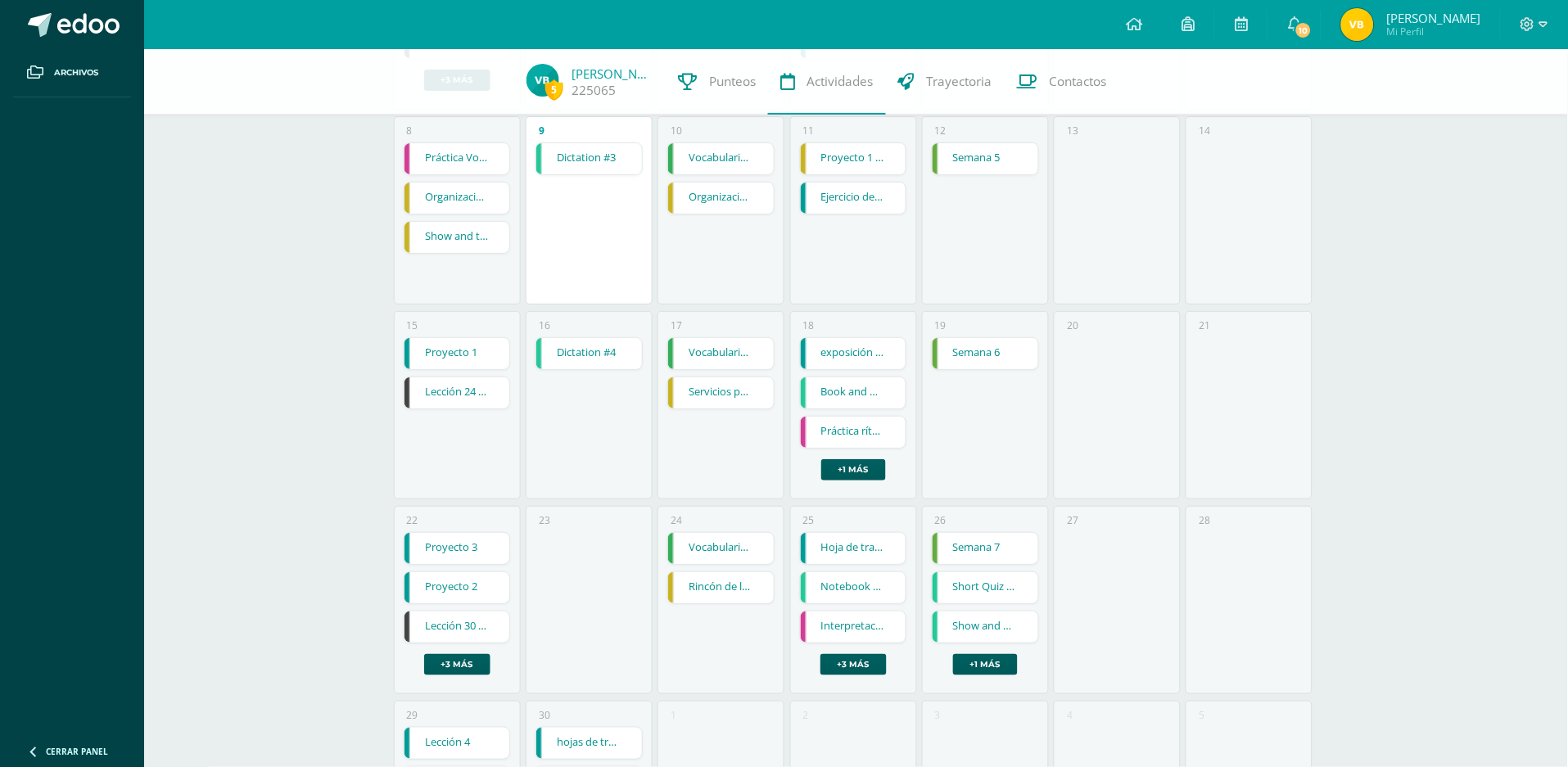
click at [486, 390] on link "Lección 24 Ceros y unos" at bounding box center [457, 392] width 106 height 31
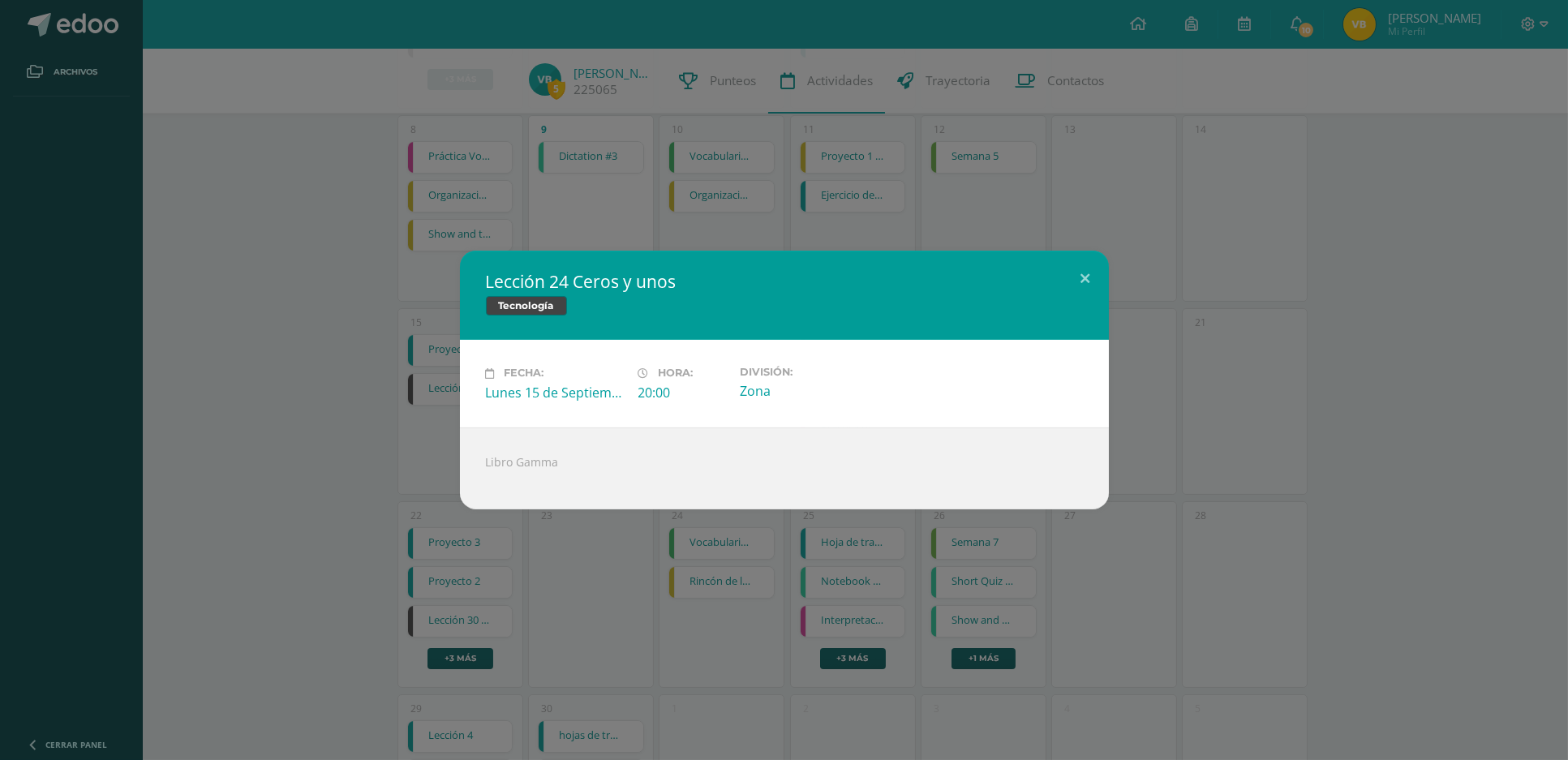
click at [343, 371] on div "Lección 24 Ceros y unos Tecnología Fecha: Lunes 15 de Septiembre Hora: 20:00 Di…" at bounding box center [784, 380] width 1555 height 258
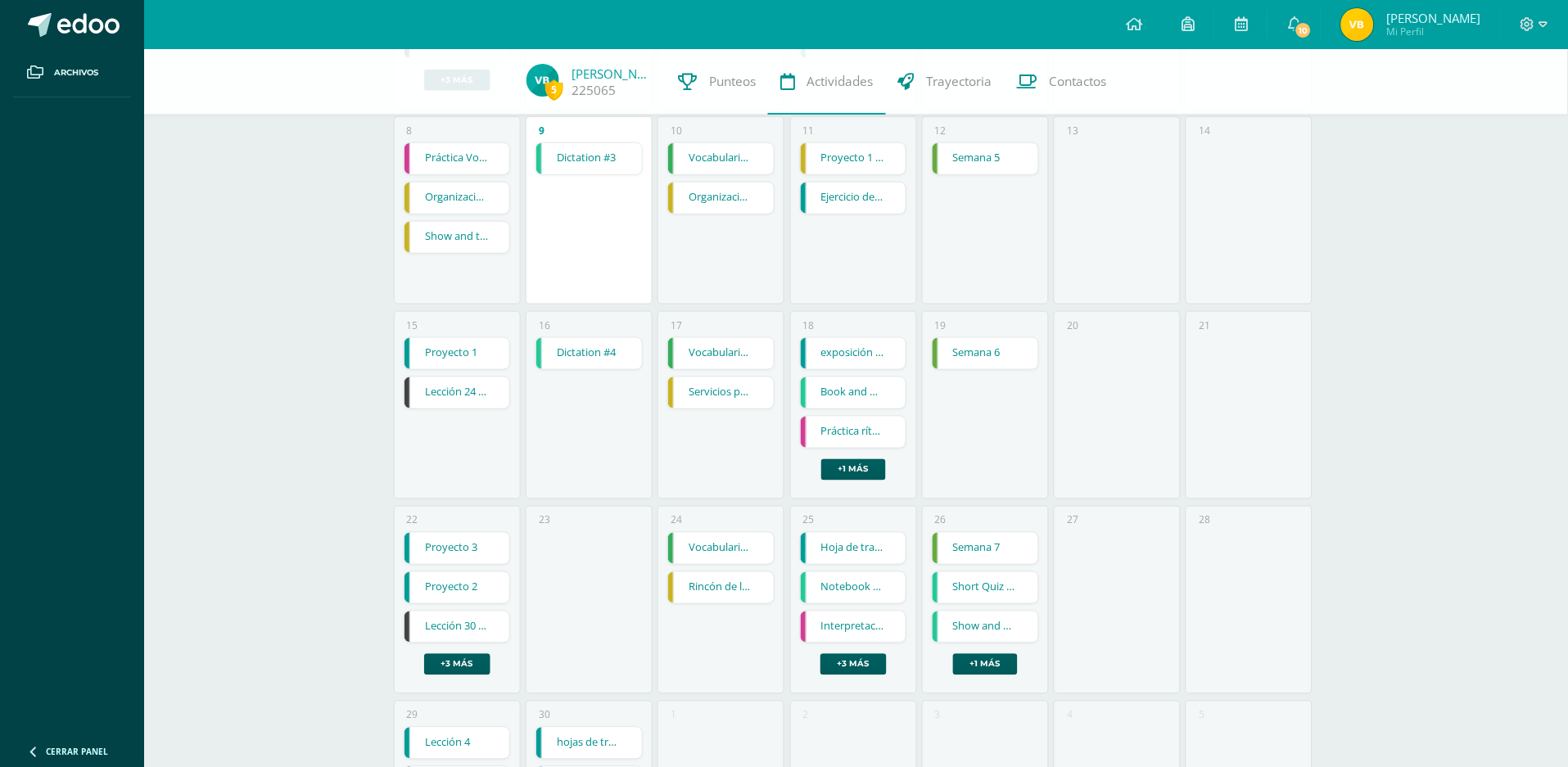
click at [587, 360] on link "Dictation #4" at bounding box center [589, 353] width 106 height 31
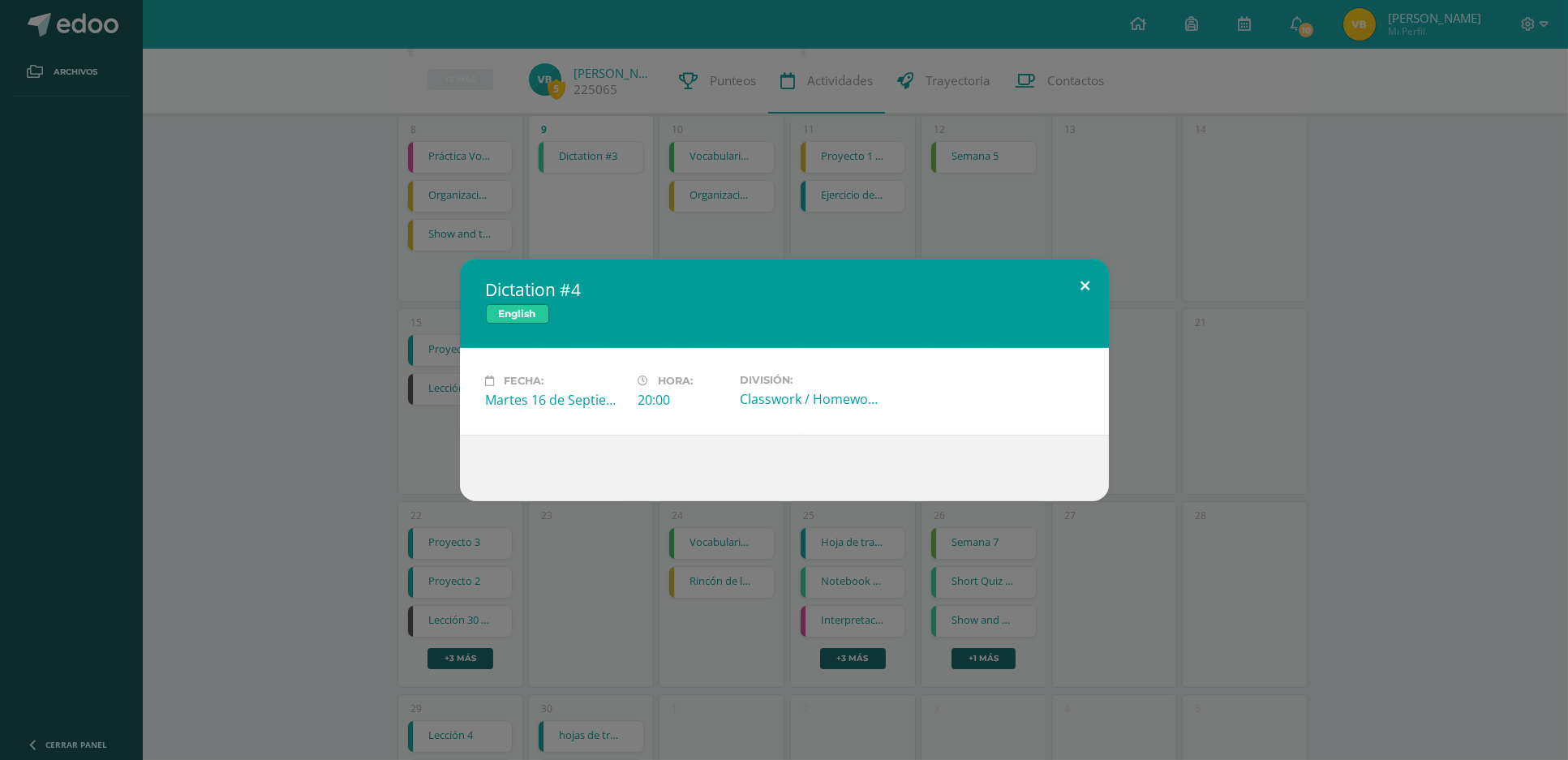
click at [1089, 279] on button at bounding box center [1085, 286] width 46 height 55
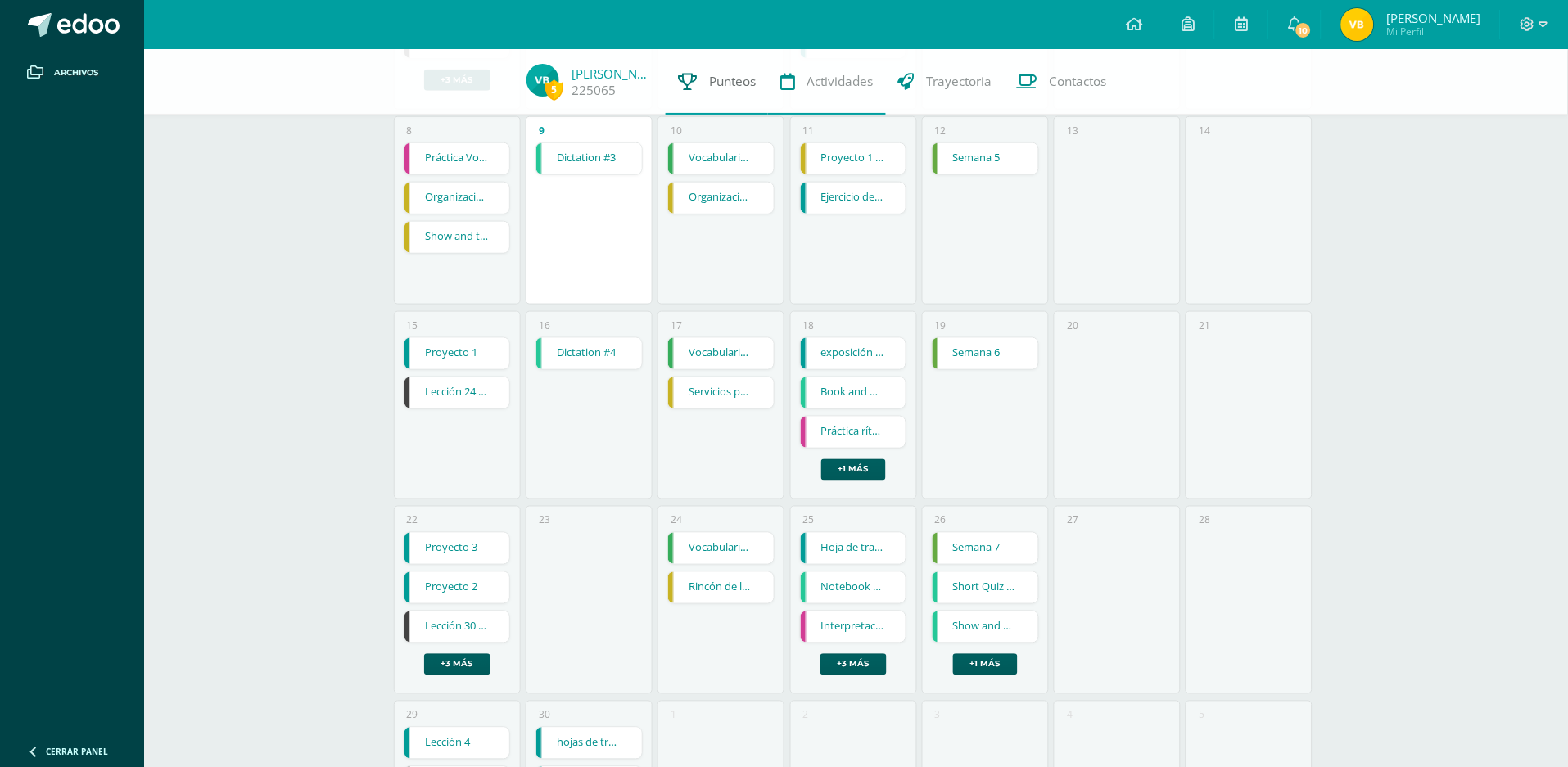
click at [730, 99] on link "Punteos" at bounding box center [717, 82] width 102 height 66
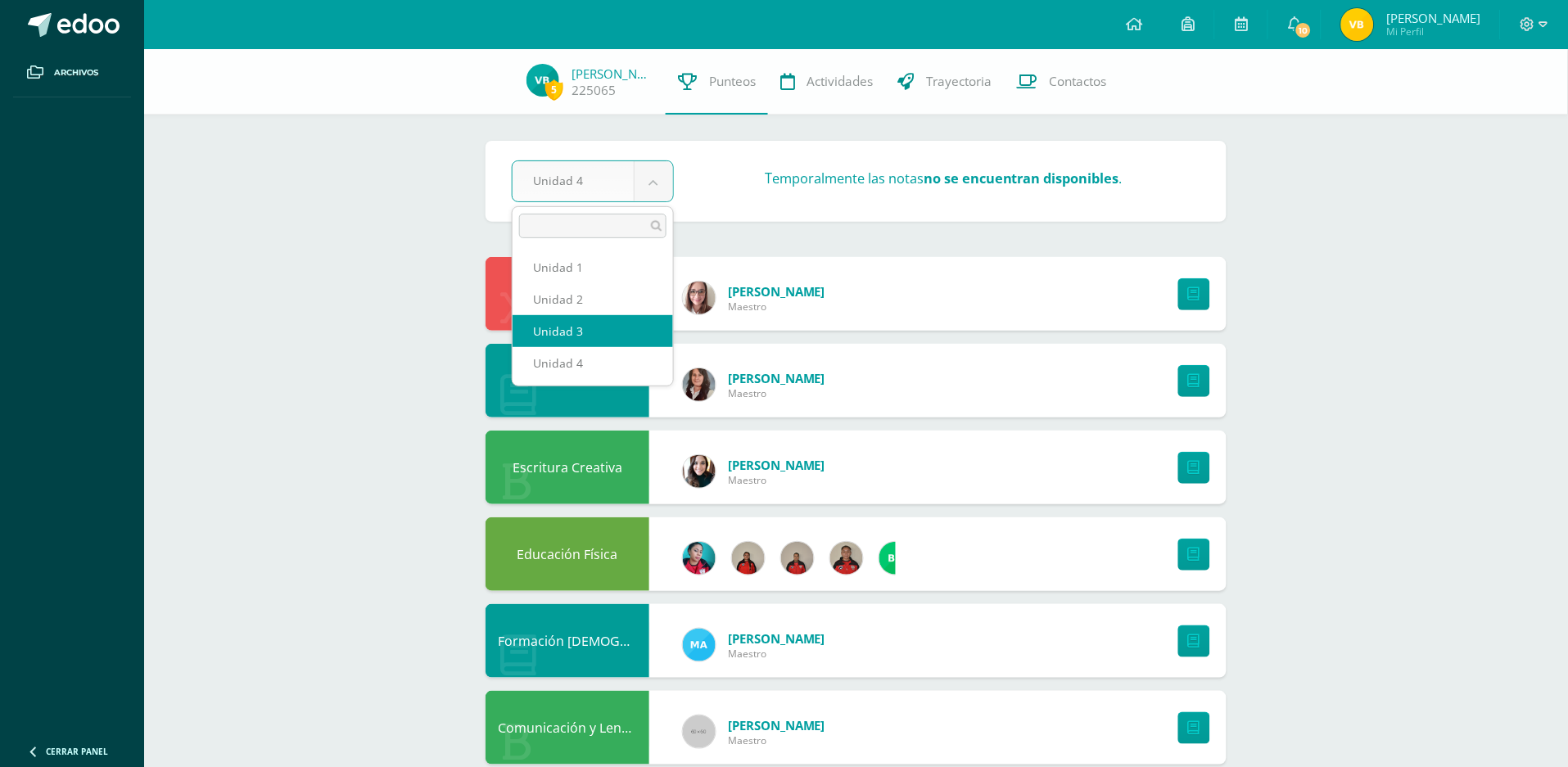
select select "Unidad 3"
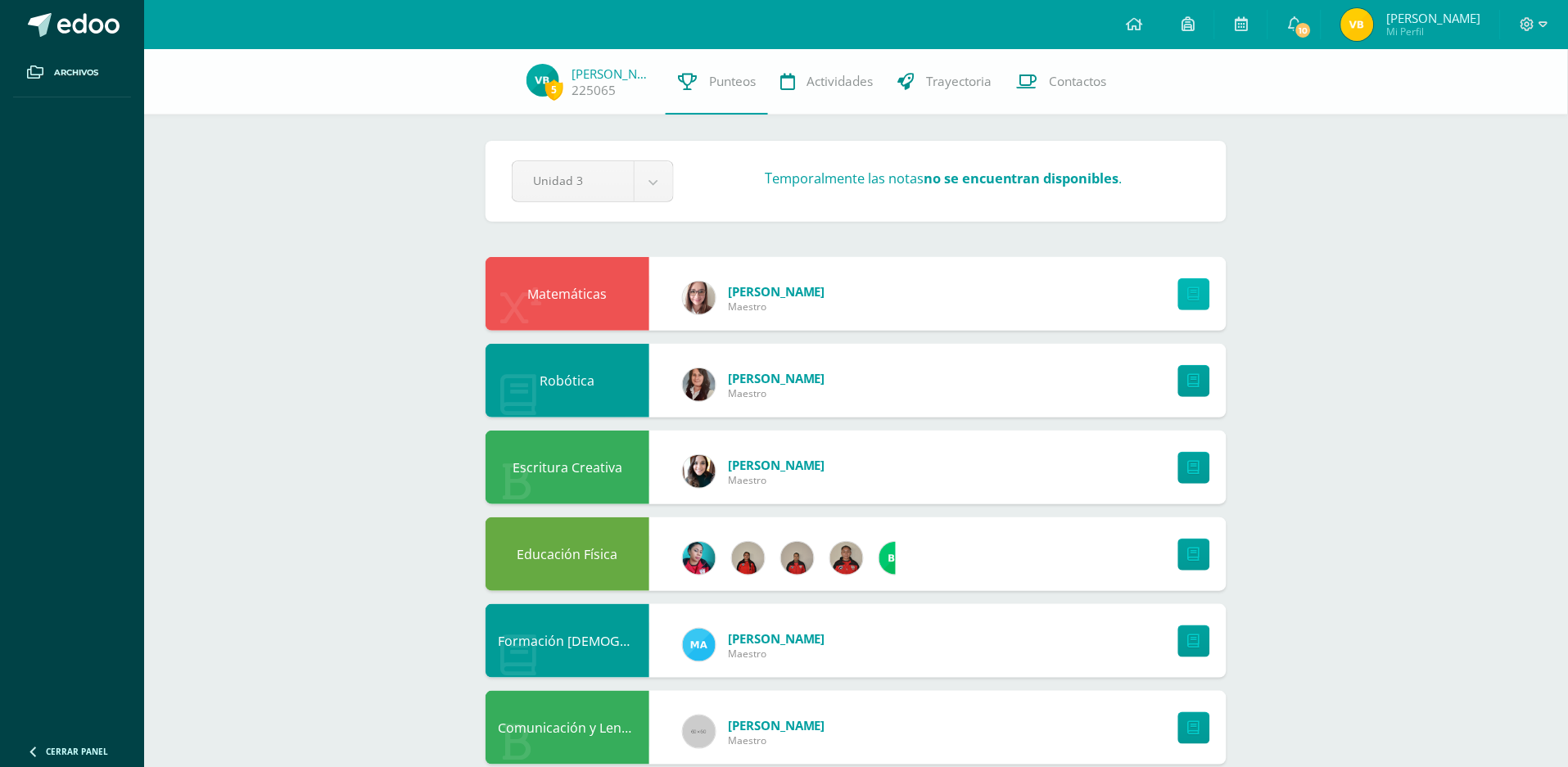
click at [1199, 292] on icon at bounding box center [1194, 294] width 12 height 14
